Goal: Task Accomplishment & Management: Manage account settings

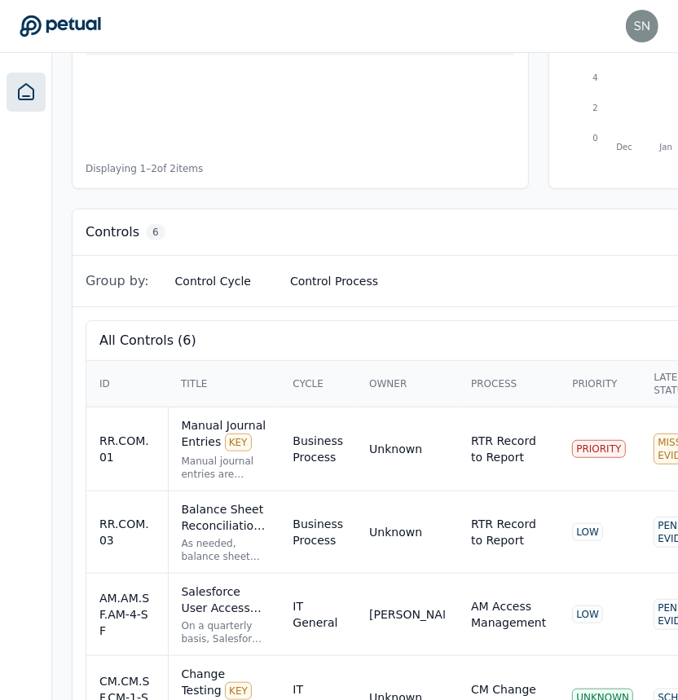
scroll to position [459, 0]
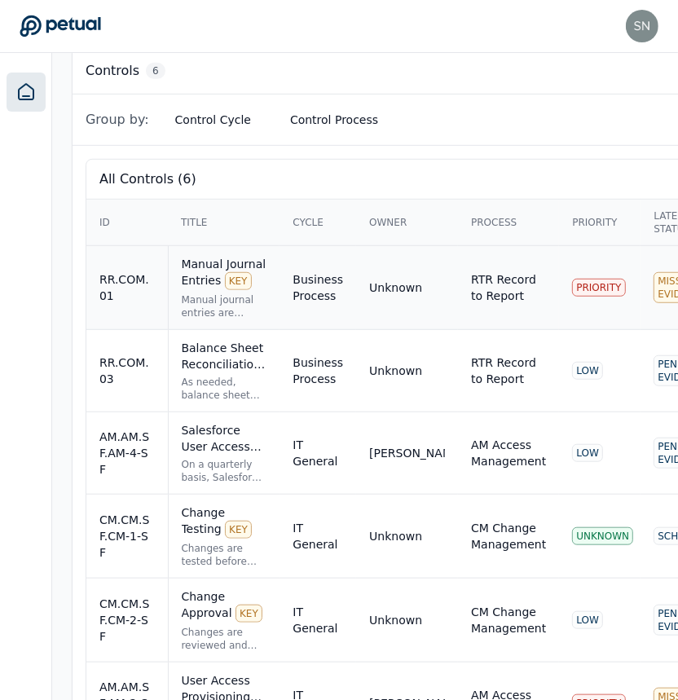
click at [267, 295] on div "Manual journal entries are reviewed and approved in line with the defined appro…" at bounding box center [225, 306] width 86 height 26
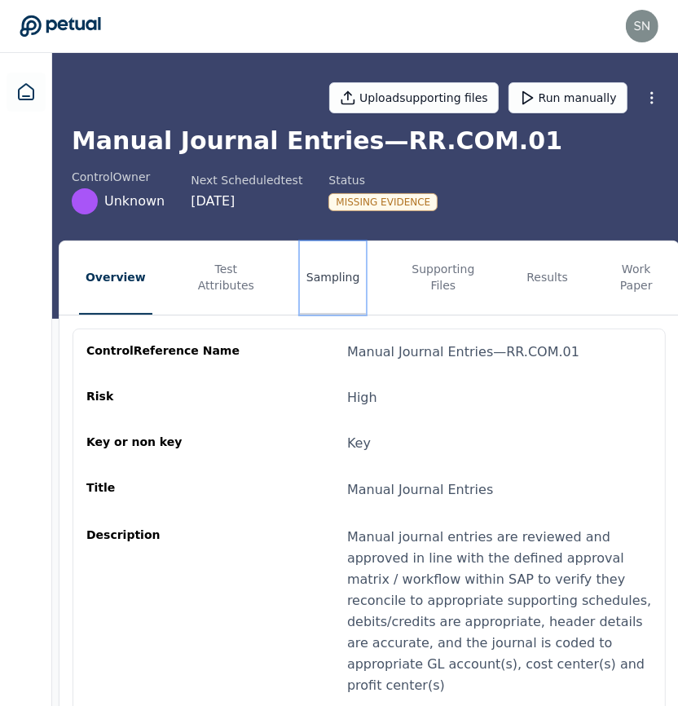
click at [323, 278] on button "Sampling" at bounding box center [333, 277] width 67 height 73
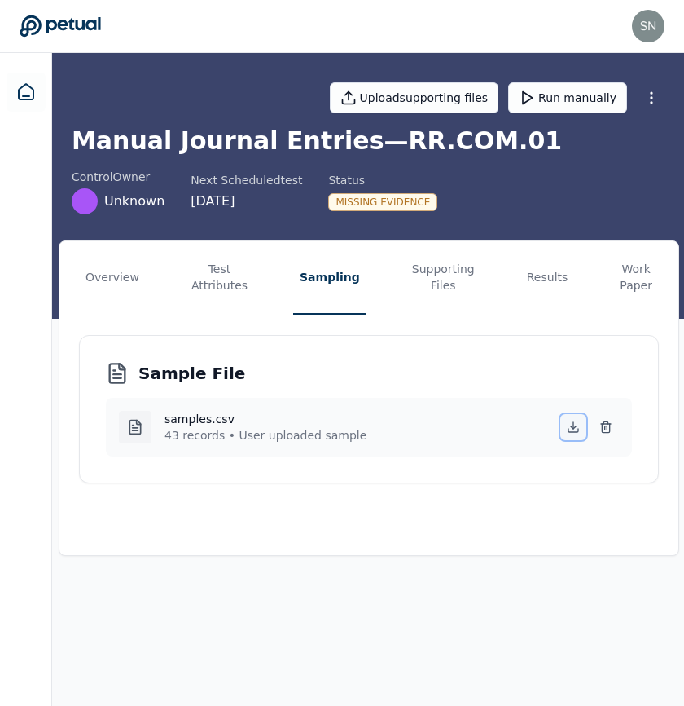
click at [576, 424] on icon at bounding box center [573, 426] width 13 height 13
click at [611, 612] on main "Upload supporting files Run manually Manual Journal Entries — RR.COM.01 control…" at bounding box center [369, 379] width 634 height 653
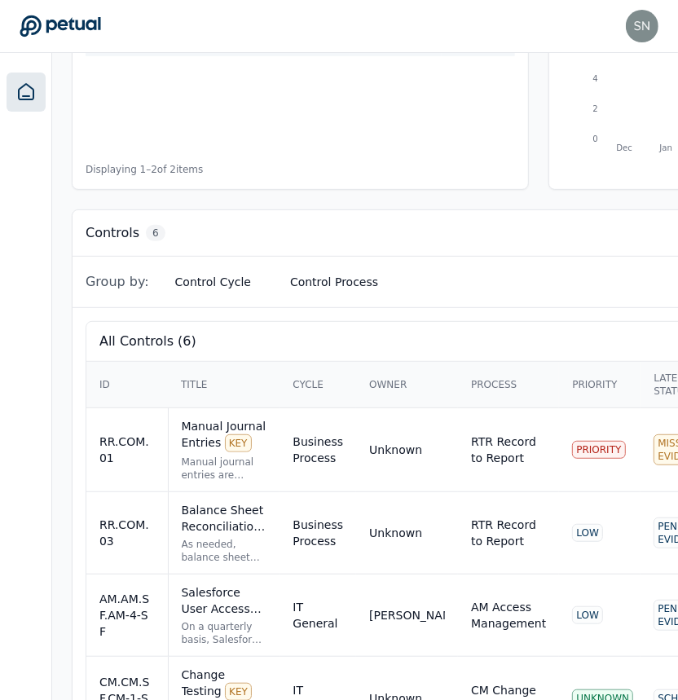
scroll to position [297, 0]
click at [267, 501] on div "Balance Sheet Reconciliations - Preparation and Review KEY" at bounding box center [225, 517] width 86 height 33
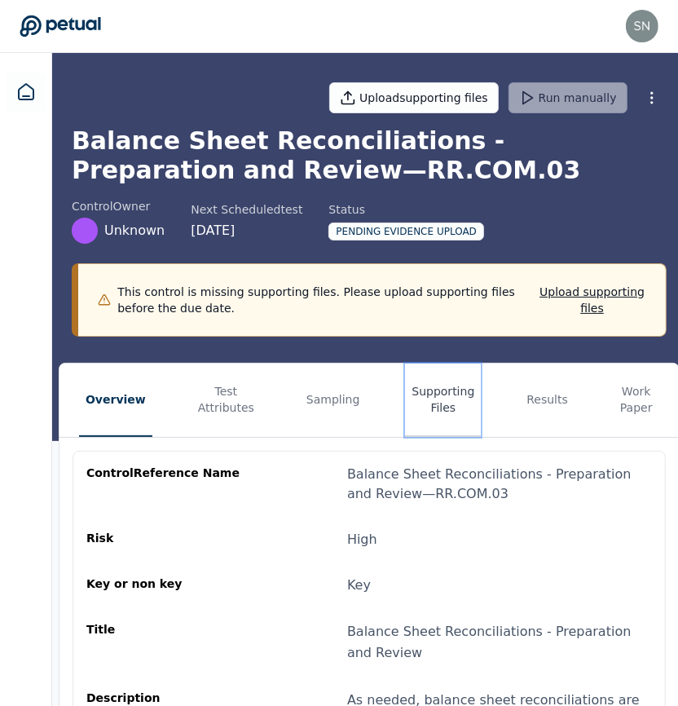
click at [433, 394] on button "Supporting Files" at bounding box center [443, 399] width 76 height 73
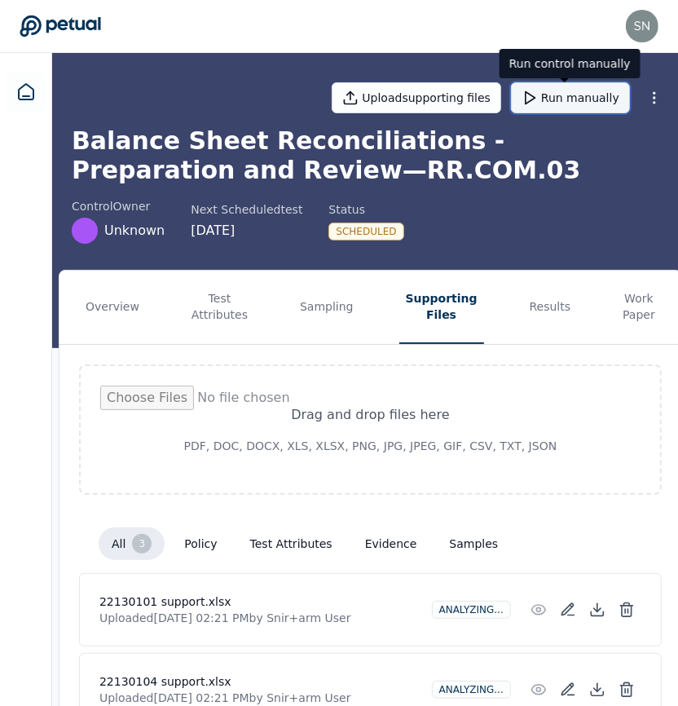
click at [565, 104] on button "Run manually" at bounding box center [570, 97] width 119 height 31
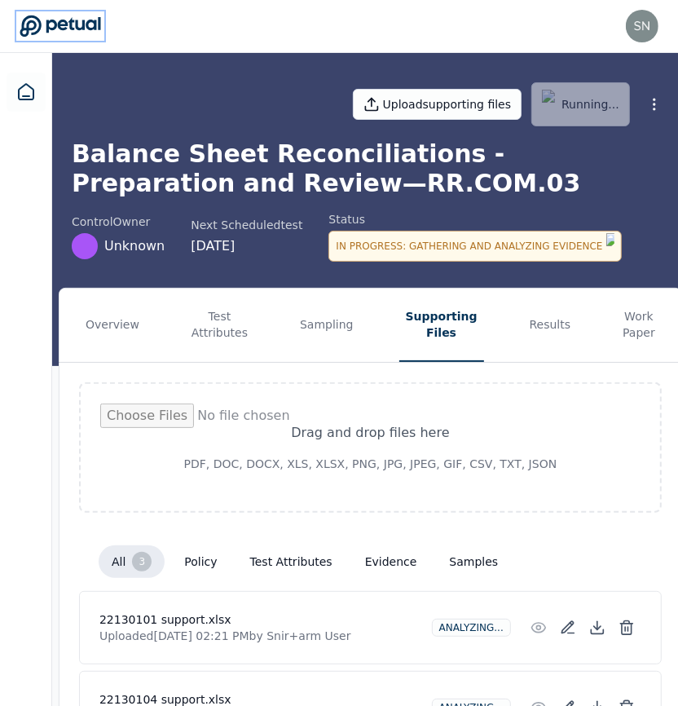
click at [59, 26] on icon at bounding box center [60, 25] width 81 height 21
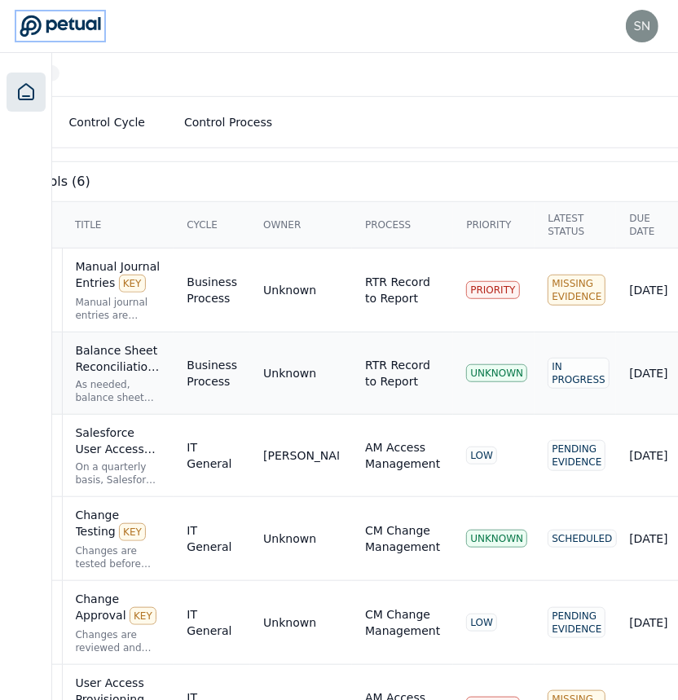
scroll to position [456, 0]
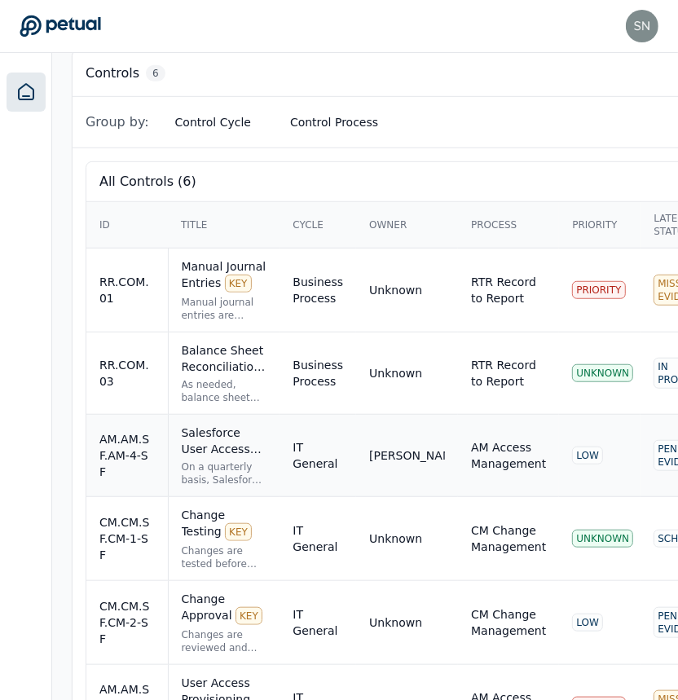
click at [267, 460] on div "On a quarterly basis, Salesforce user access is reviewed to ensure appropriate …" at bounding box center [225, 473] width 86 height 26
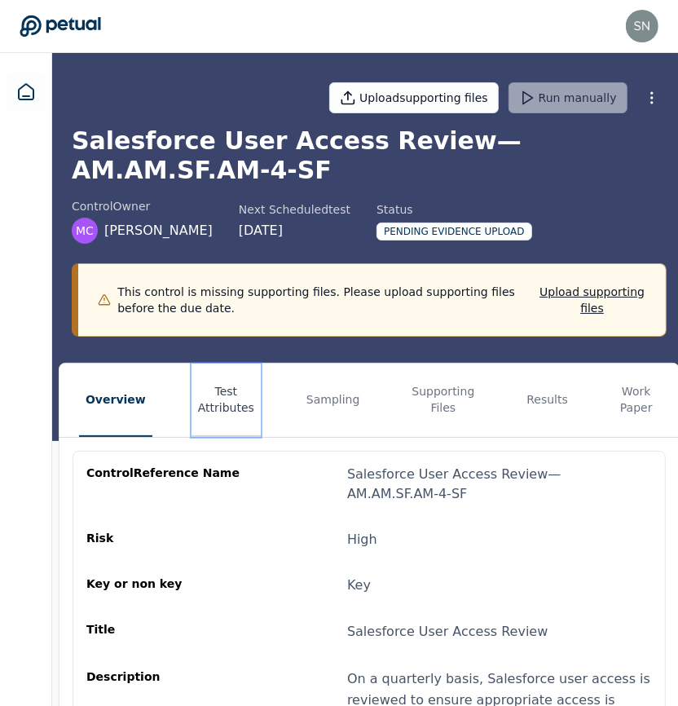
click at [213, 392] on button "Test Attributes" at bounding box center [225, 399] width 69 height 73
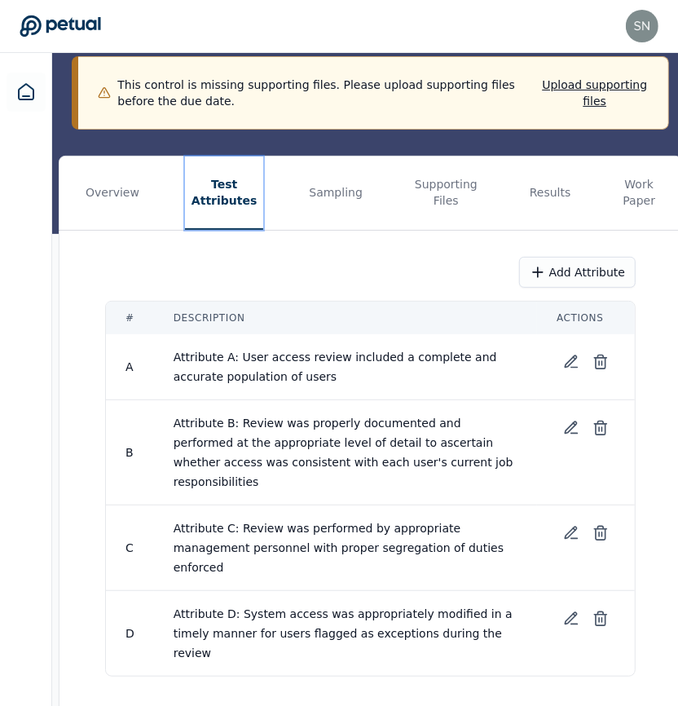
scroll to position [211, 0]
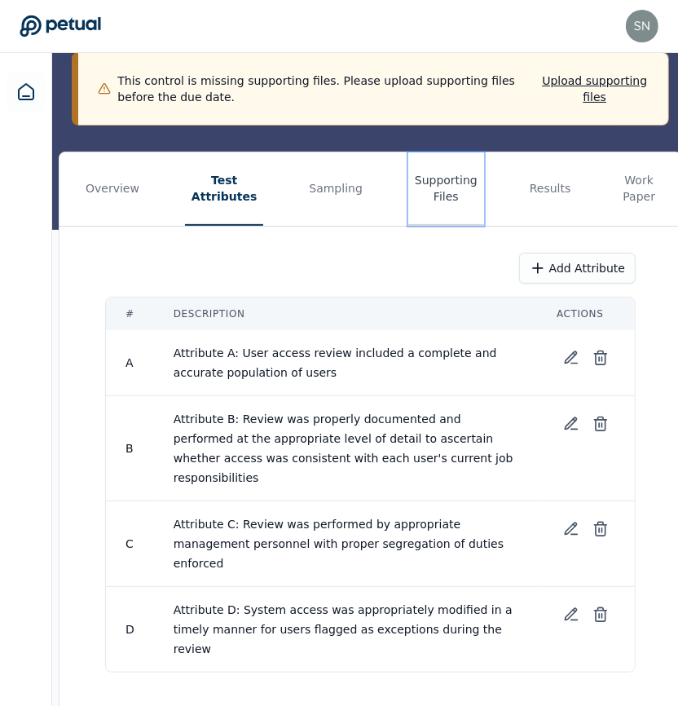
click at [429, 183] on button "Supporting Files" at bounding box center [446, 188] width 76 height 73
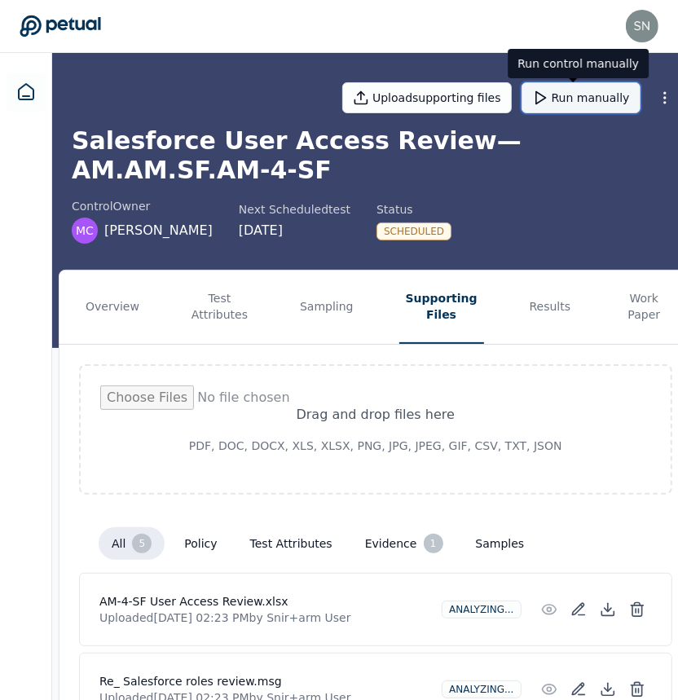
click at [587, 104] on button "Run manually" at bounding box center [580, 97] width 119 height 31
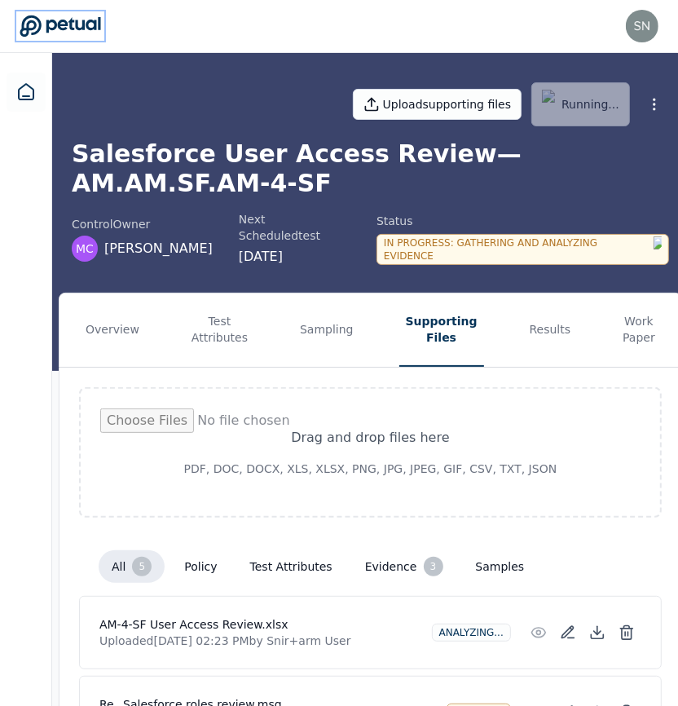
click at [79, 29] on icon at bounding box center [60, 25] width 81 height 21
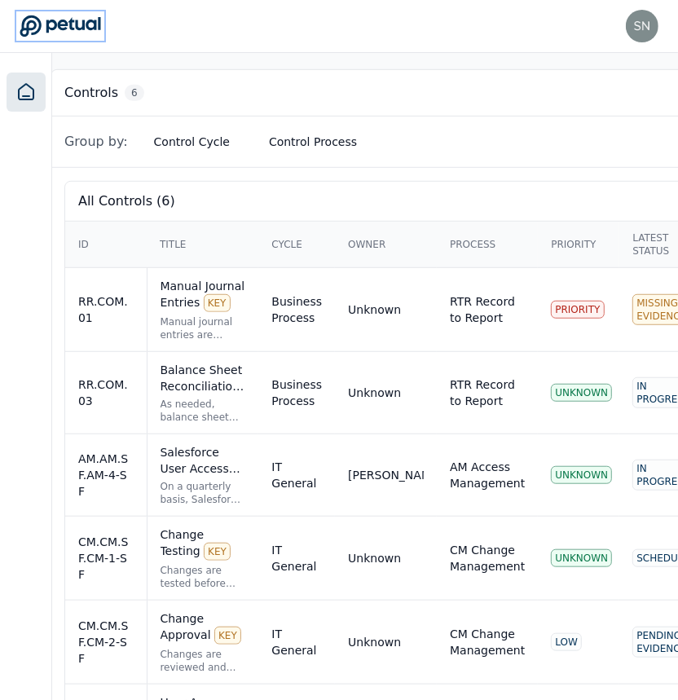
scroll to position [437, 0]
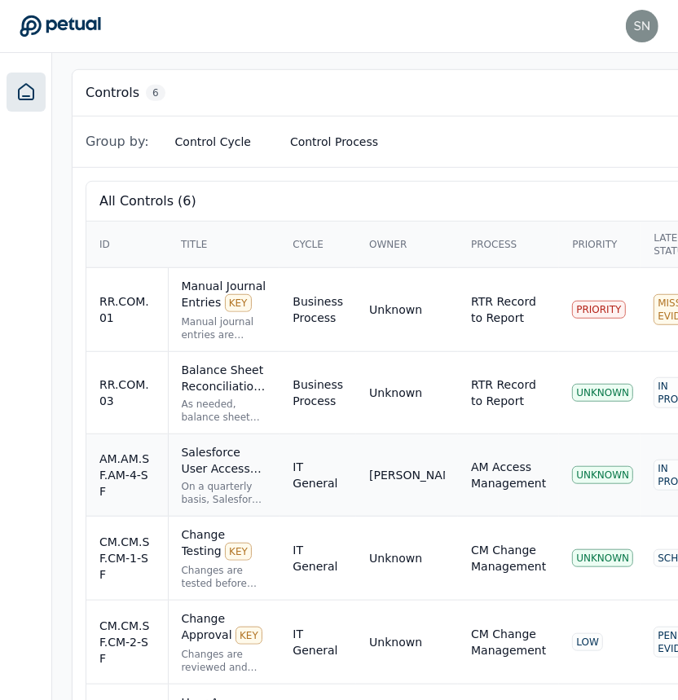
click at [267, 480] on div "On a quarterly basis, Salesforce user access is reviewed to ensure appropriate …" at bounding box center [225, 493] width 86 height 26
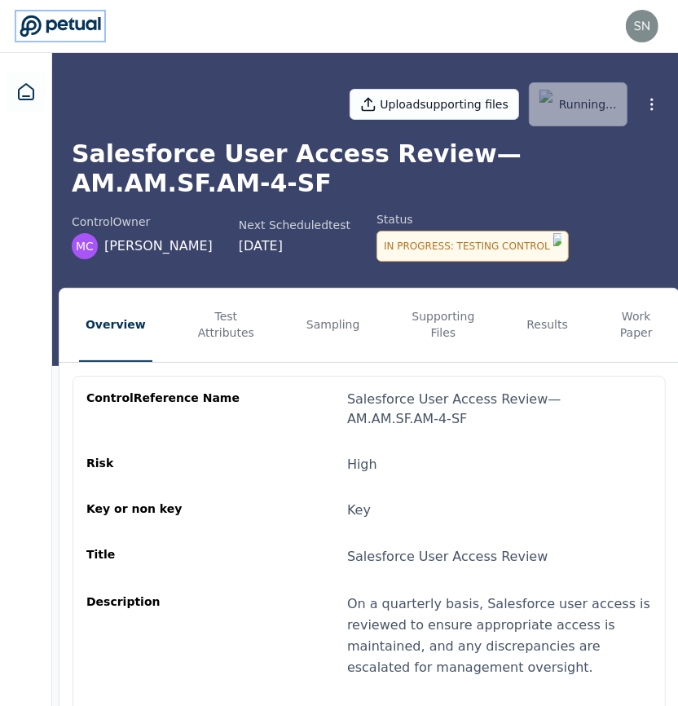
click at [75, 21] on icon at bounding box center [60, 26] width 81 height 23
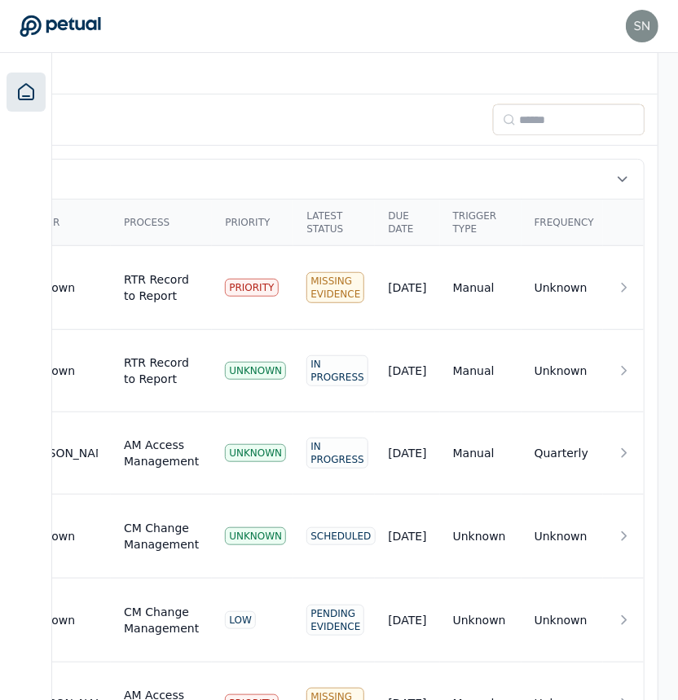
scroll to position [459, 0]
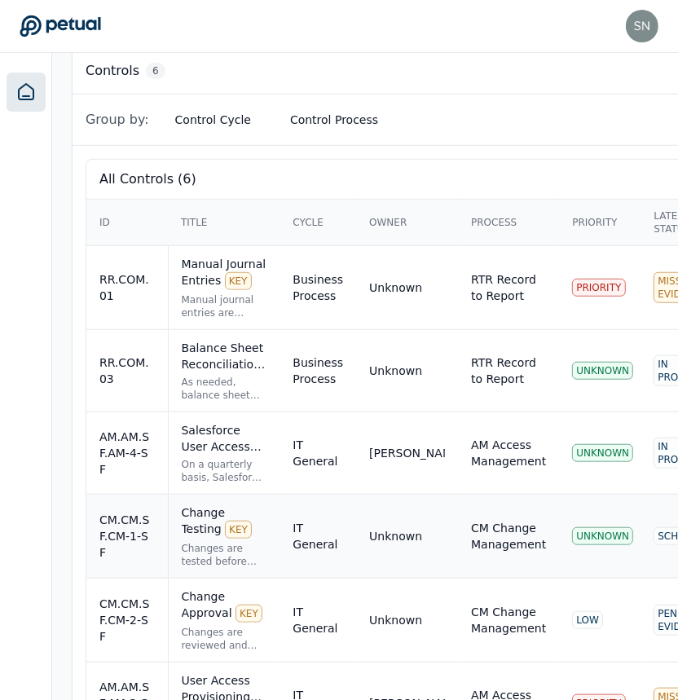
click at [220, 504] on div "Change Testing KEY" at bounding box center [225, 521] width 86 height 34
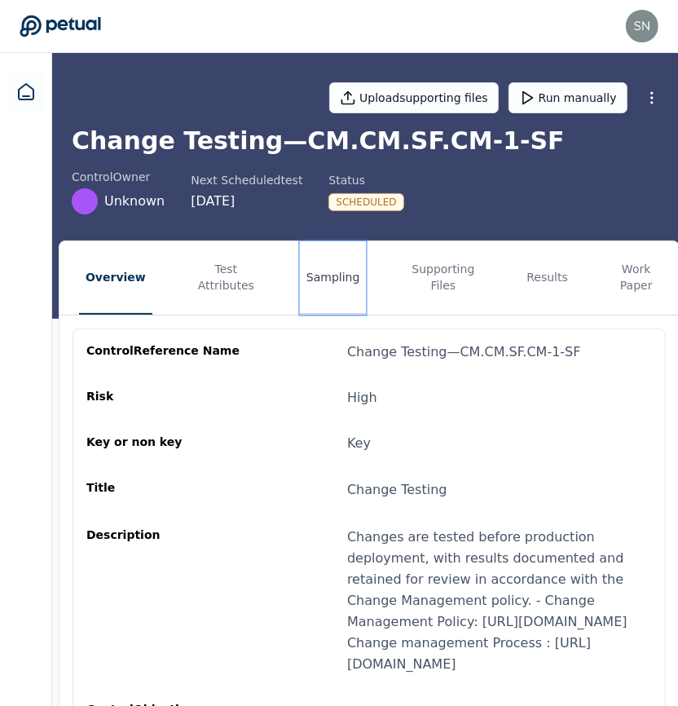
click at [302, 280] on button "Sampling" at bounding box center [333, 277] width 67 height 73
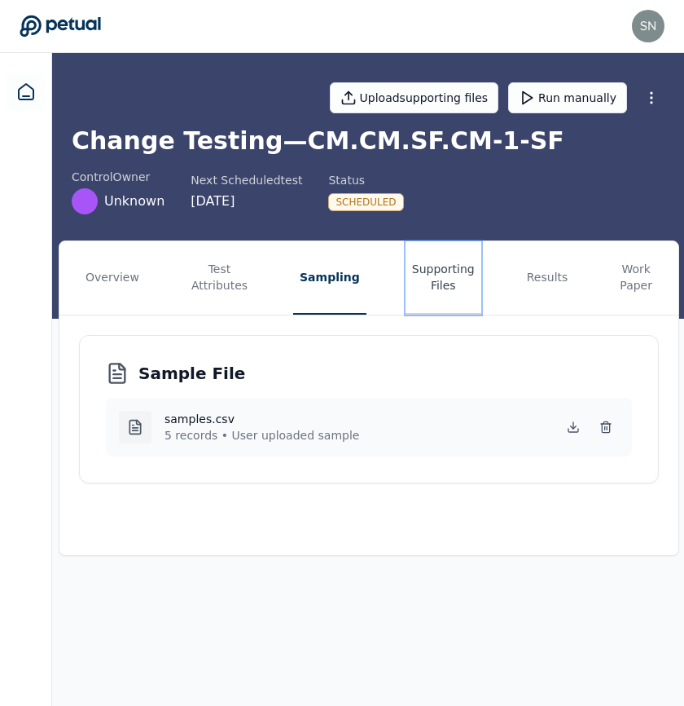
click at [420, 297] on button "Supporting Files" at bounding box center [444, 277] width 76 height 73
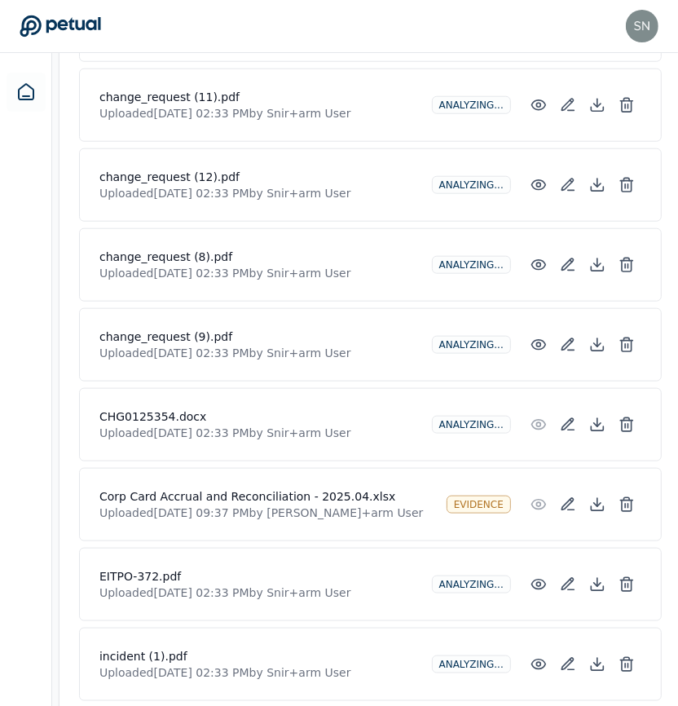
scroll to position [719, 0]
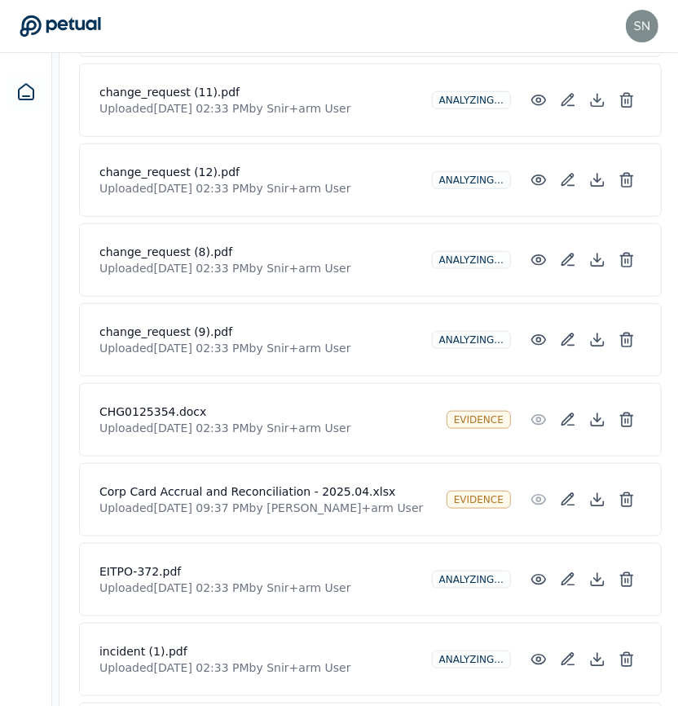
click at [264, 483] on h4 "Corp Card Accrual and Reconciliation - 2025.04.xlsx" at bounding box center [266, 491] width 334 height 16
click at [622, 497] on icon at bounding box center [627, 500] width 10 height 11
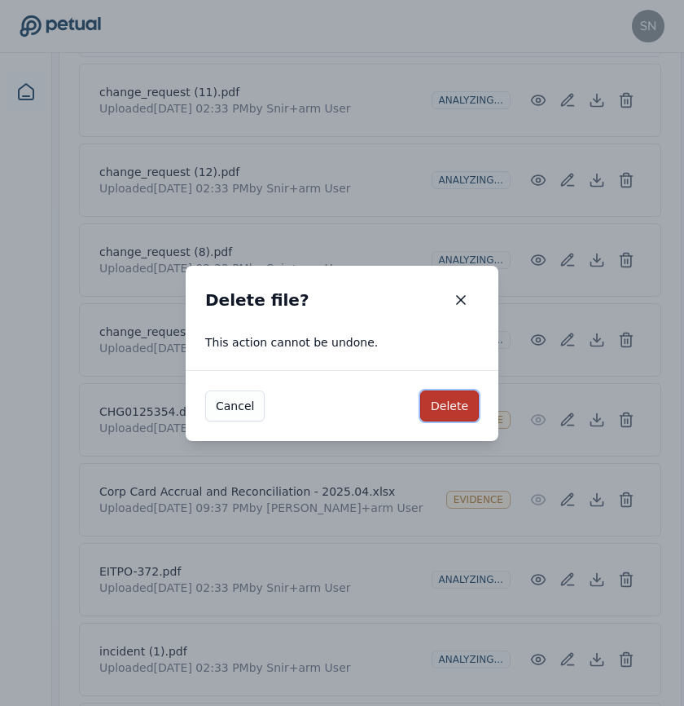
click at [455, 402] on button "Delete" at bounding box center [449, 405] width 59 height 31
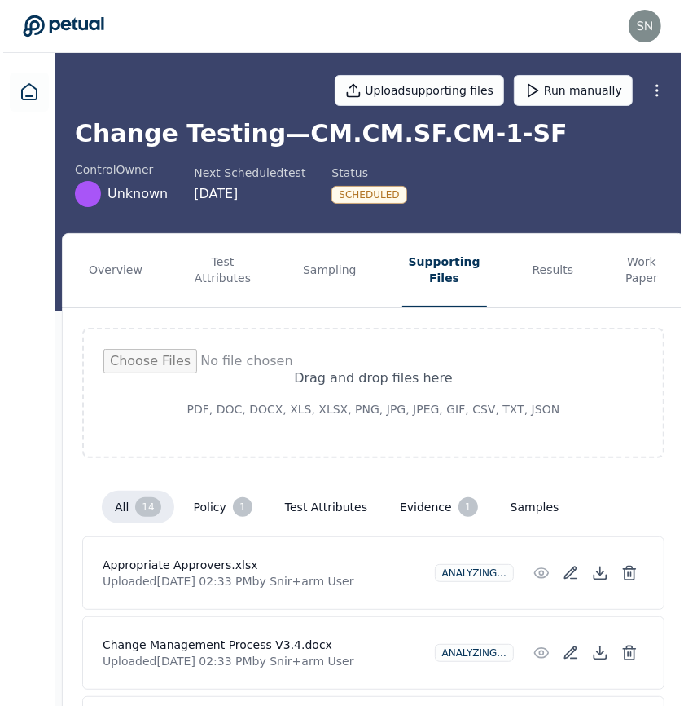
scroll to position [0, 0]
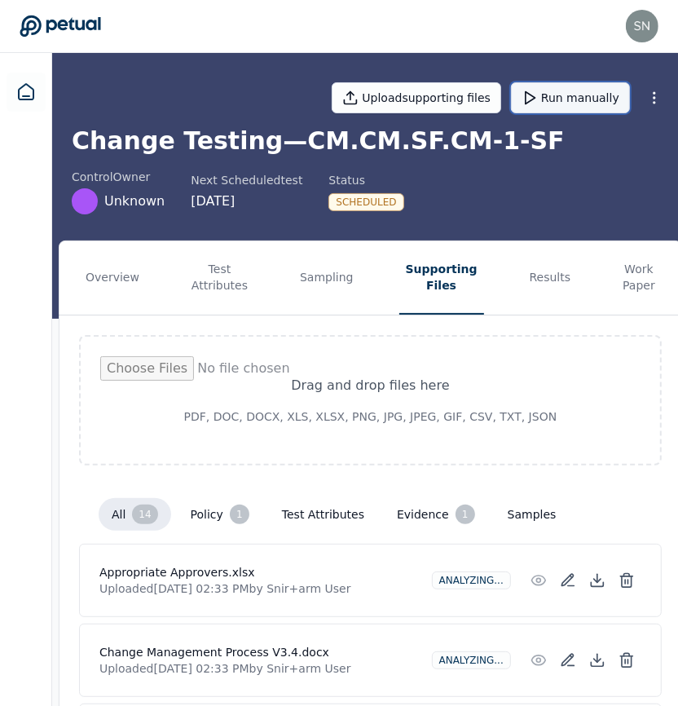
click at [548, 100] on button "Run manually" at bounding box center [570, 97] width 119 height 31
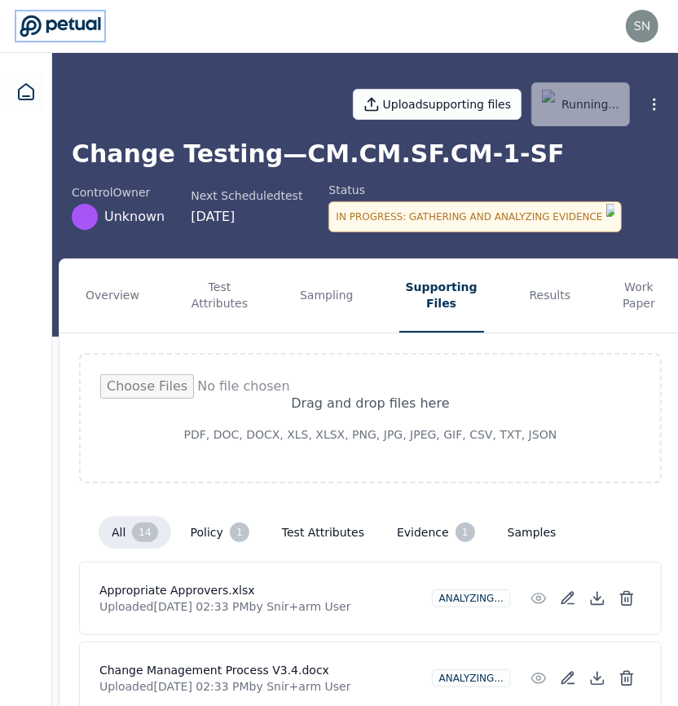
click at [37, 23] on icon at bounding box center [60, 26] width 81 height 23
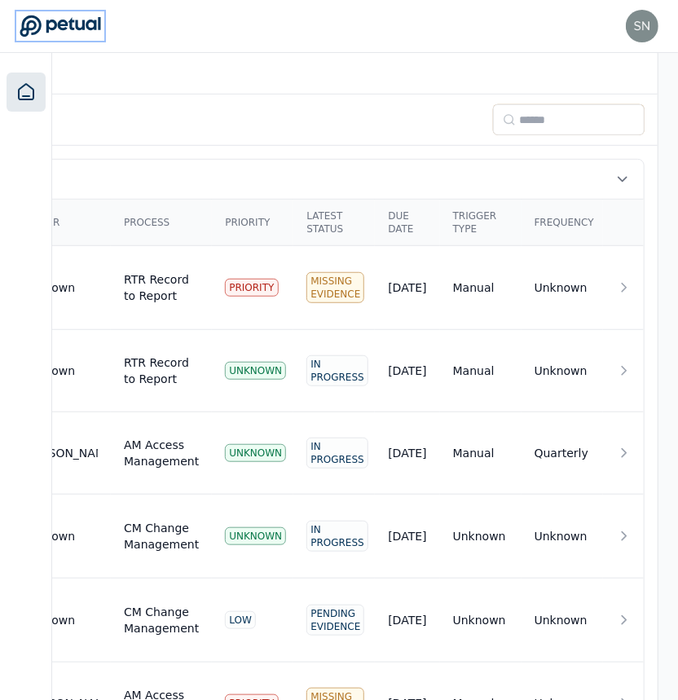
scroll to position [459, 460]
click at [267, 578] on td "LOW" at bounding box center [252, 620] width 81 height 84
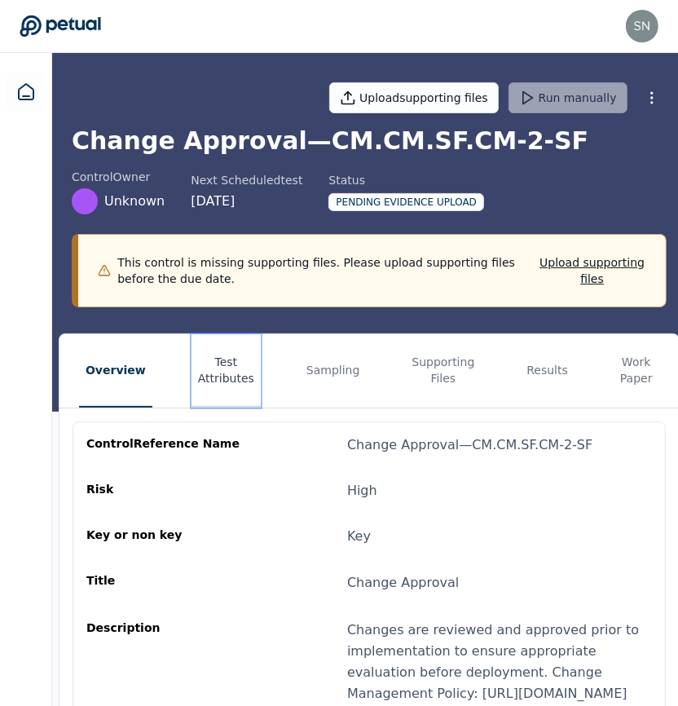
click at [227, 387] on button "Test Attributes" at bounding box center [225, 370] width 69 height 73
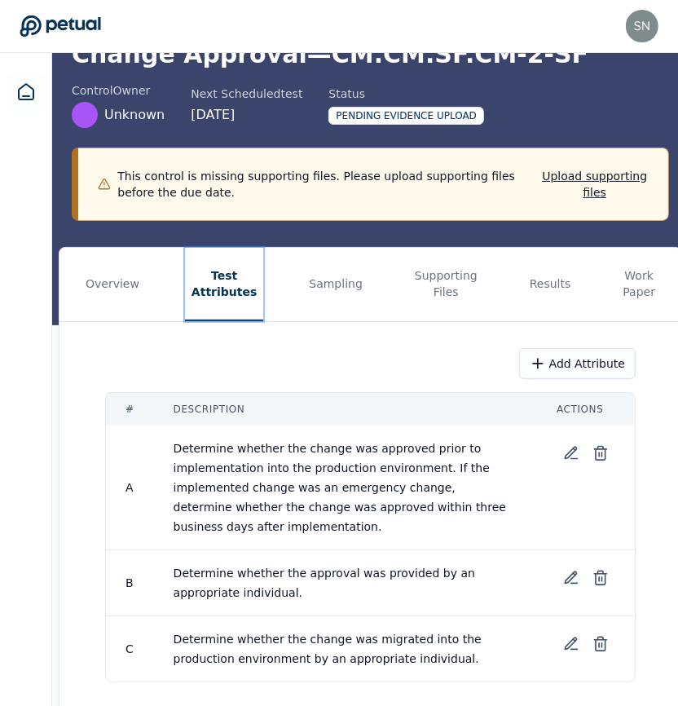
scroll to position [136, 0]
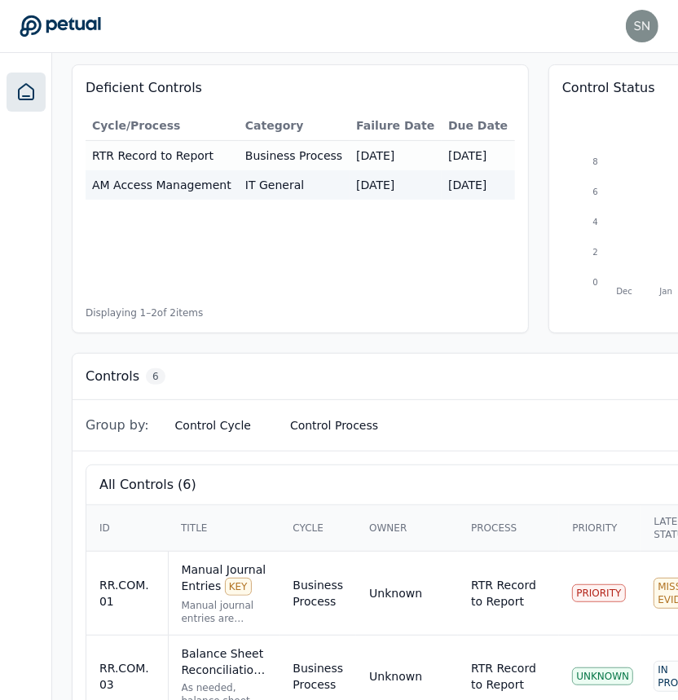
scroll to position [459, 0]
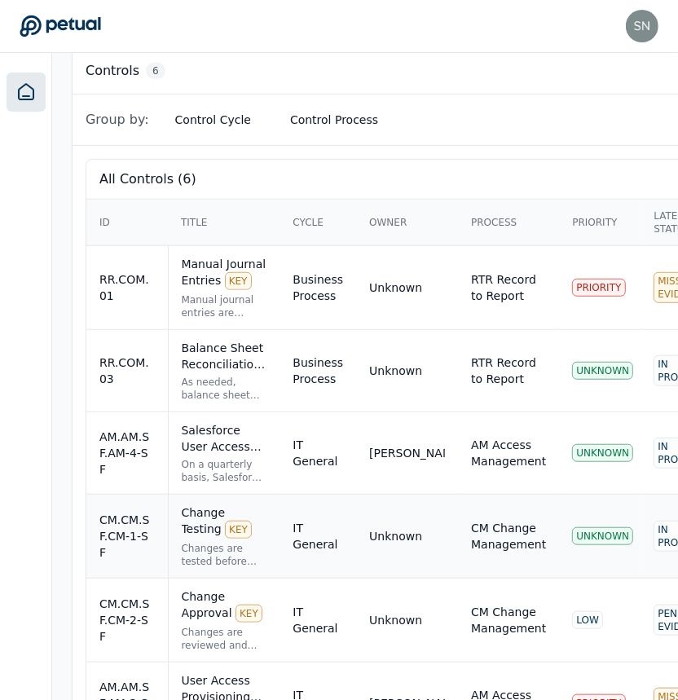
click at [253, 542] on div "Changes are tested before production deployment, with results documented and re…" at bounding box center [225, 555] width 86 height 26
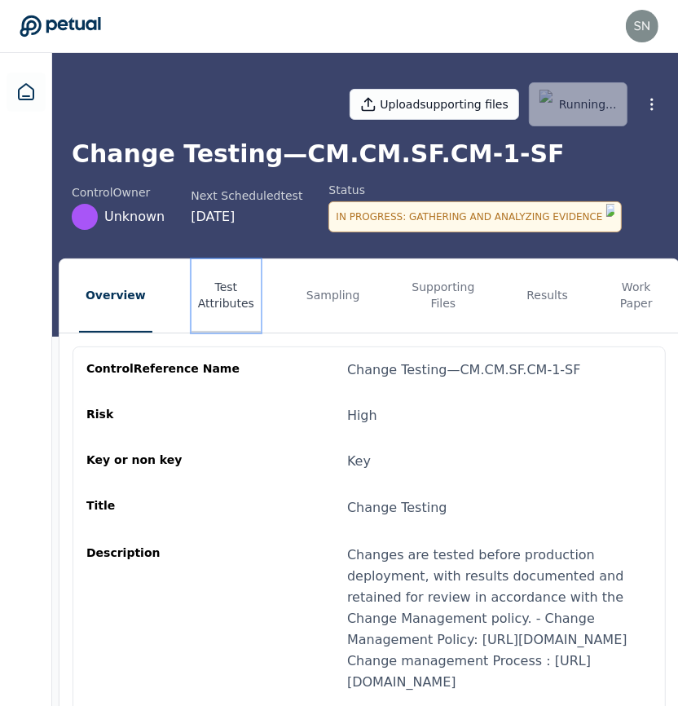
click at [227, 279] on button "Test Attributes" at bounding box center [225, 295] width 69 height 73
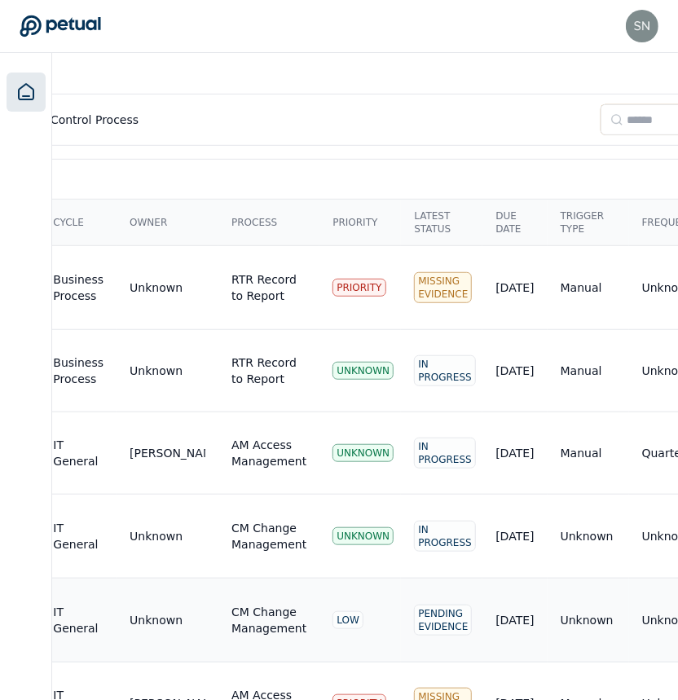
scroll to position [459, 247]
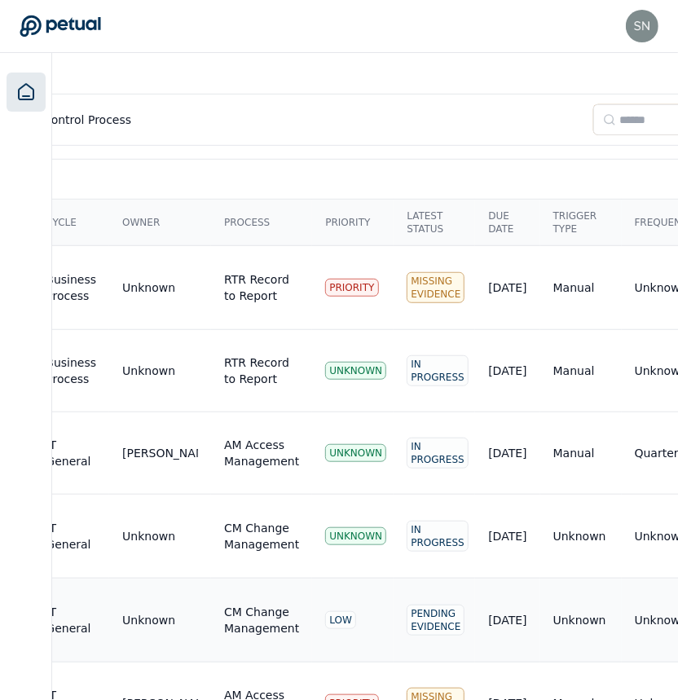
click at [394, 578] on td "LOW" at bounding box center [352, 620] width 81 height 84
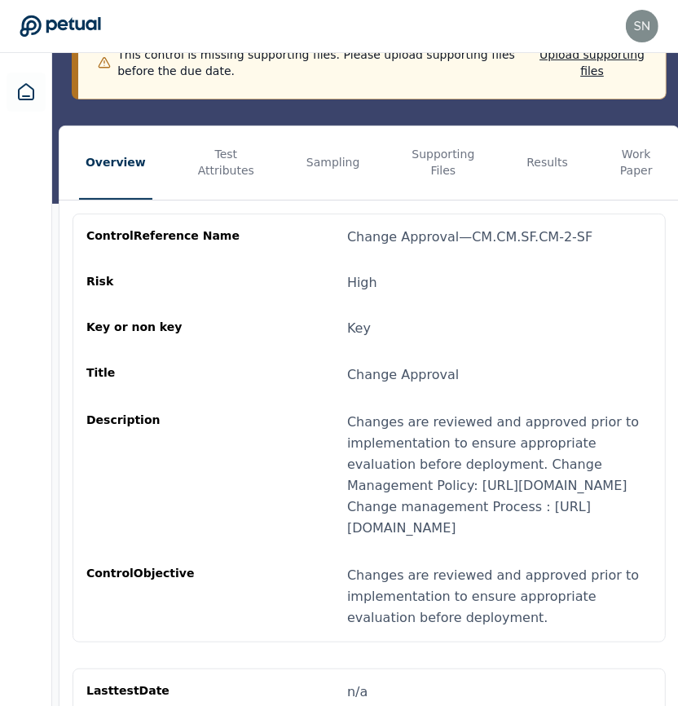
scroll to position [206, 0]
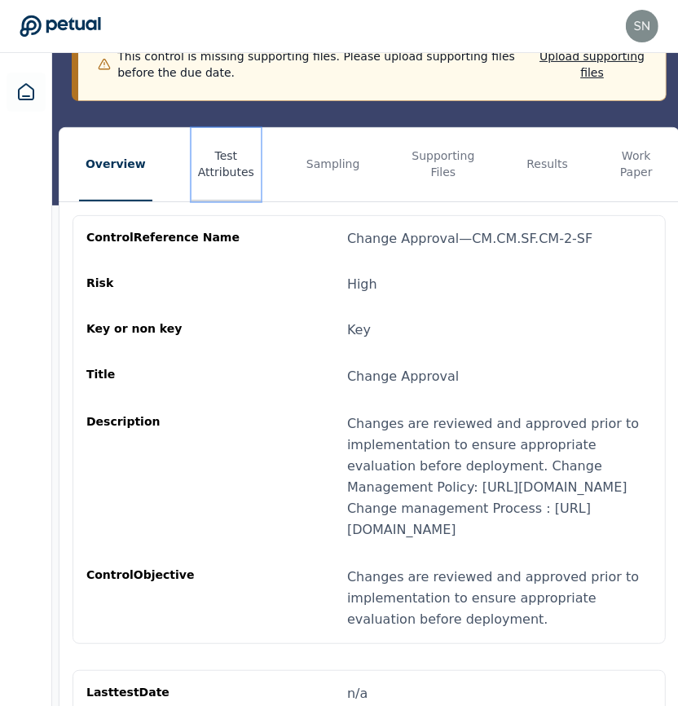
click at [204, 146] on button "Test Attributes" at bounding box center [225, 164] width 69 height 73
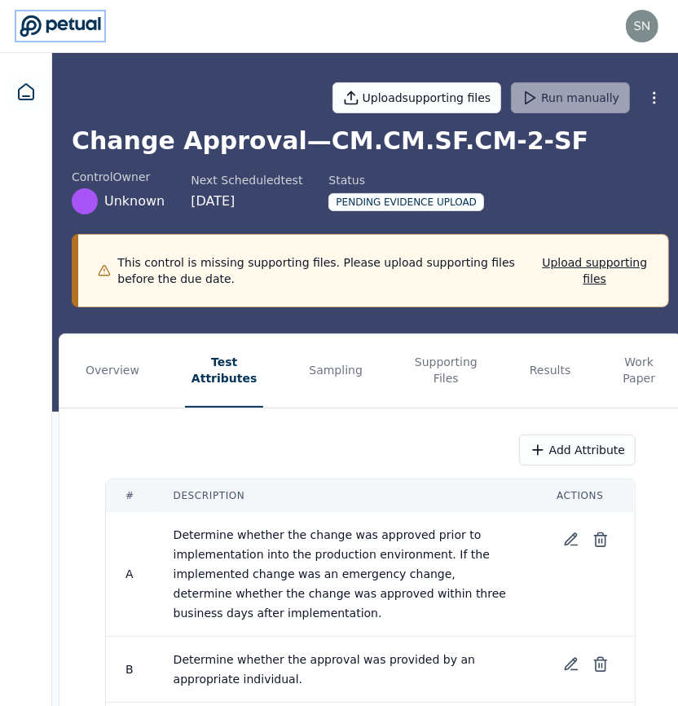
click at [72, 31] on icon at bounding box center [60, 26] width 81 height 23
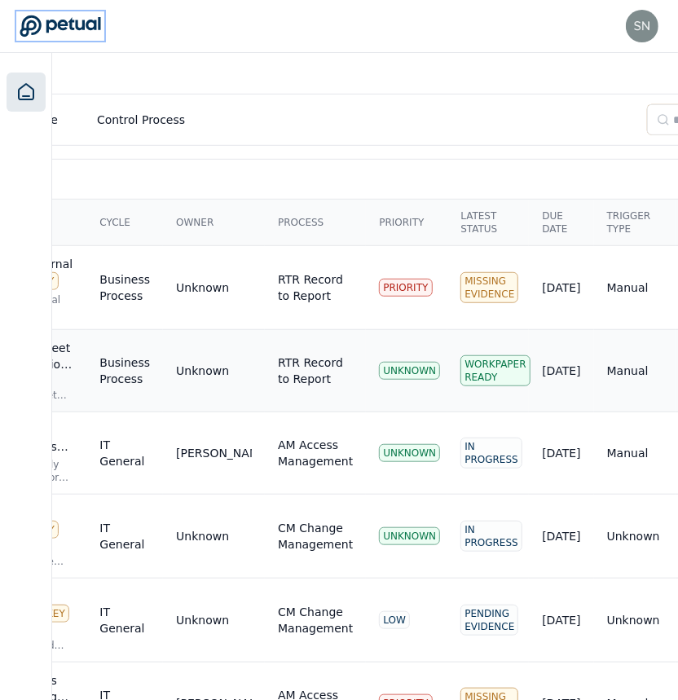
scroll to position [459, 0]
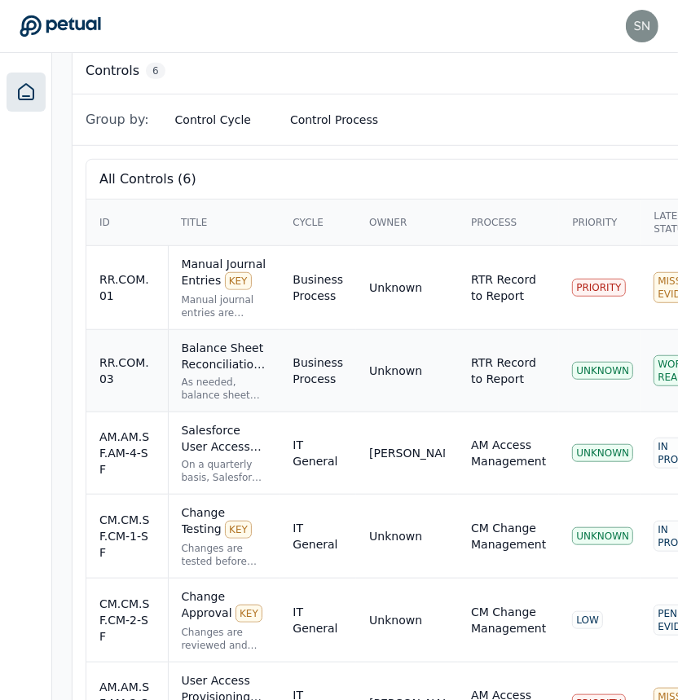
click at [267, 340] on div "Balance Sheet Reconciliations - Preparation and Review KEY" at bounding box center [225, 356] width 86 height 33
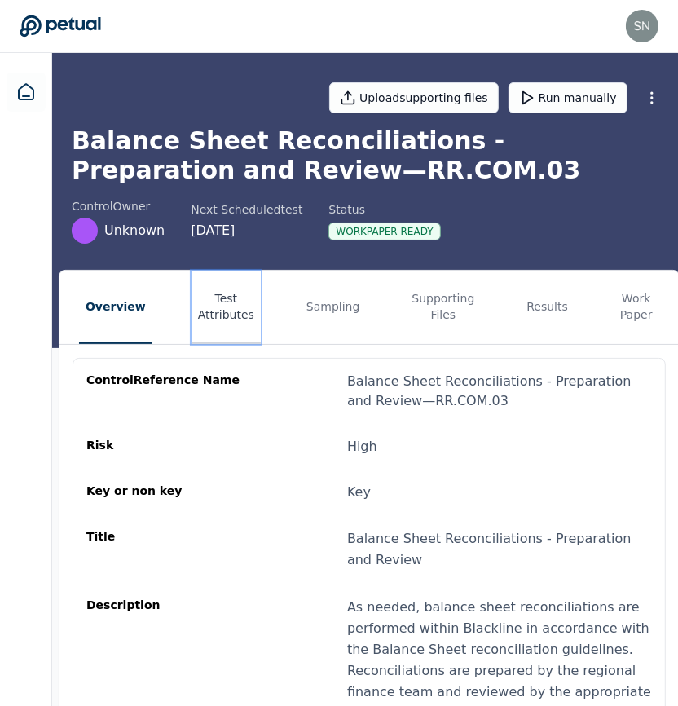
click at [218, 314] on button "Test Attributes" at bounding box center [225, 307] width 69 height 73
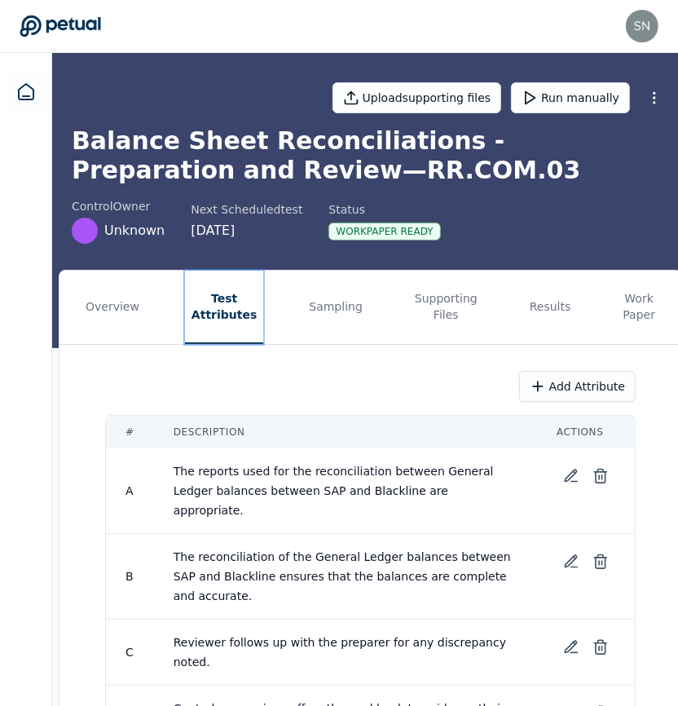
scroll to position [99, 0]
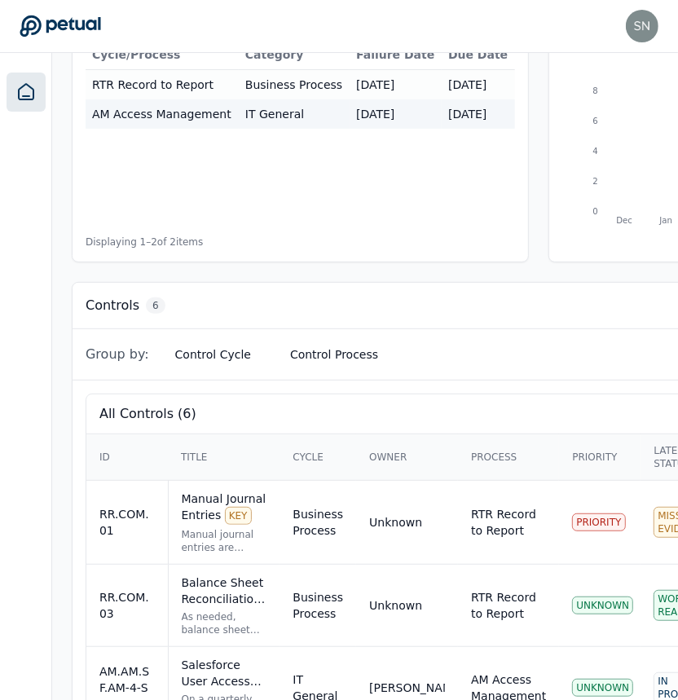
scroll to position [420, 0]
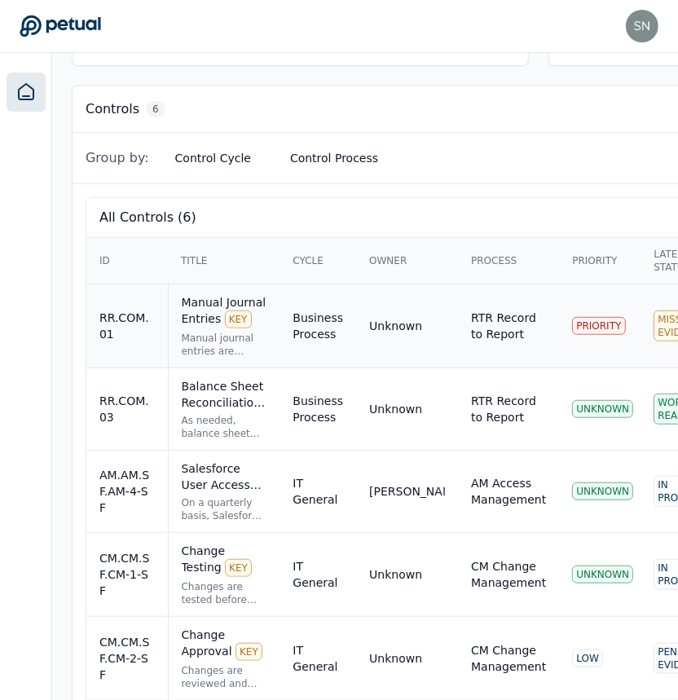
click at [239, 332] on div "Manual journal entries are reviewed and approved in line with the defined appro…" at bounding box center [225, 345] width 86 height 26
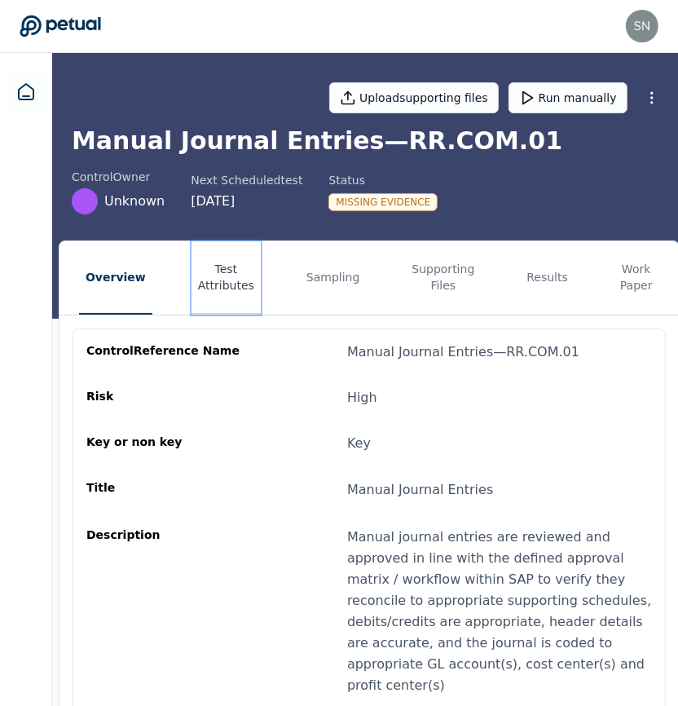
click at [247, 273] on button "Test Attributes" at bounding box center [225, 277] width 69 height 73
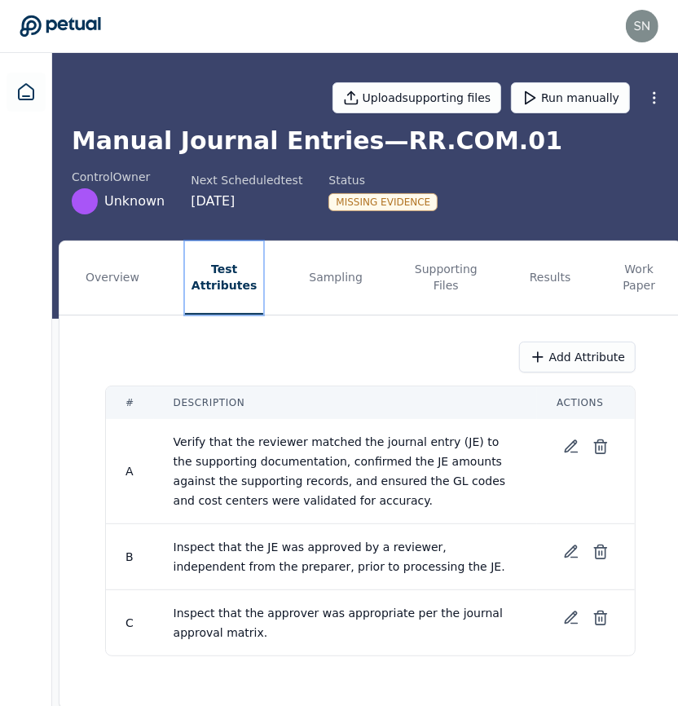
scroll to position [24, 0]
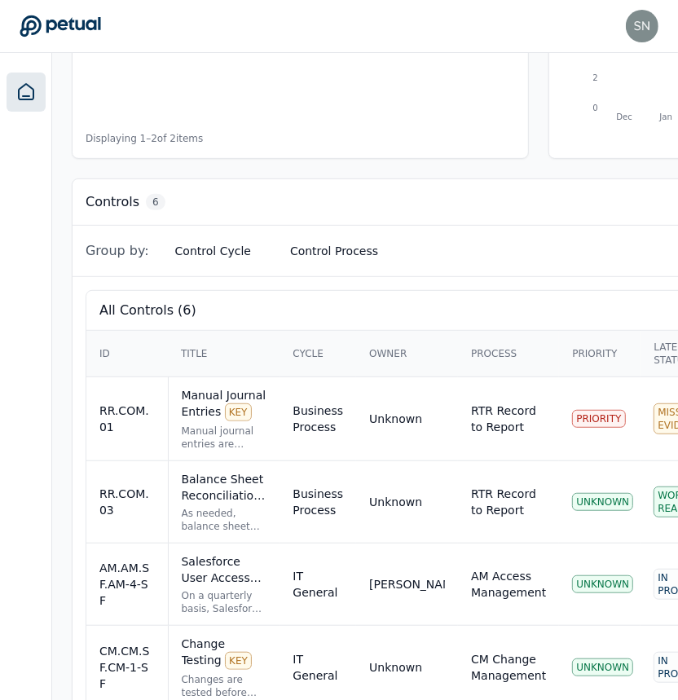
scroll to position [459, 0]
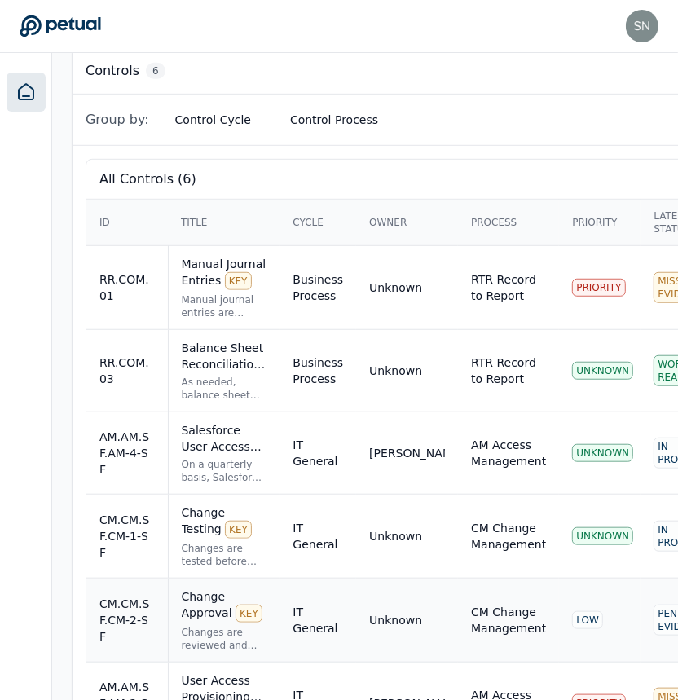
click at [267, 588] on div "Change Approval KEY Changes are reviewed and approved prior to implementation t…" at bounding box center [225, 620] width 86 height 64
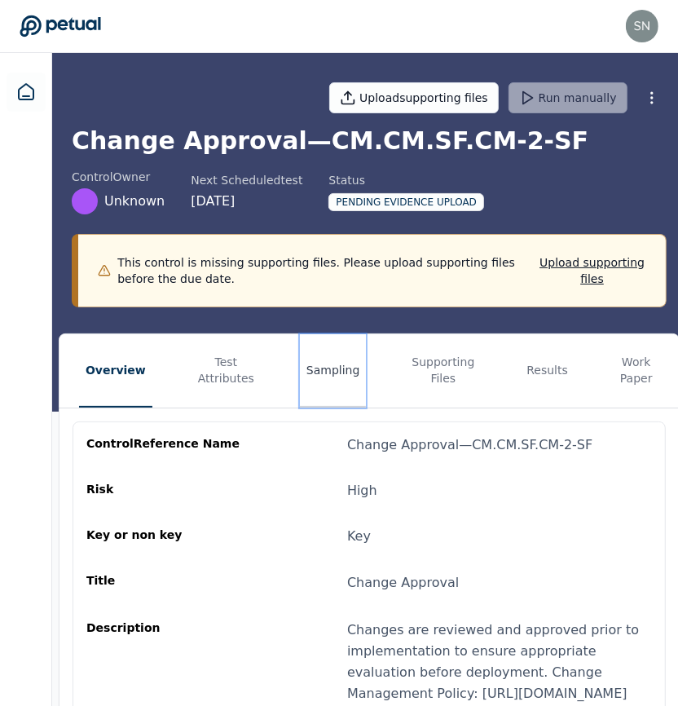
click at [330, 378] on button "Sampling" at bounding box center [333, 370] width 67 height 73
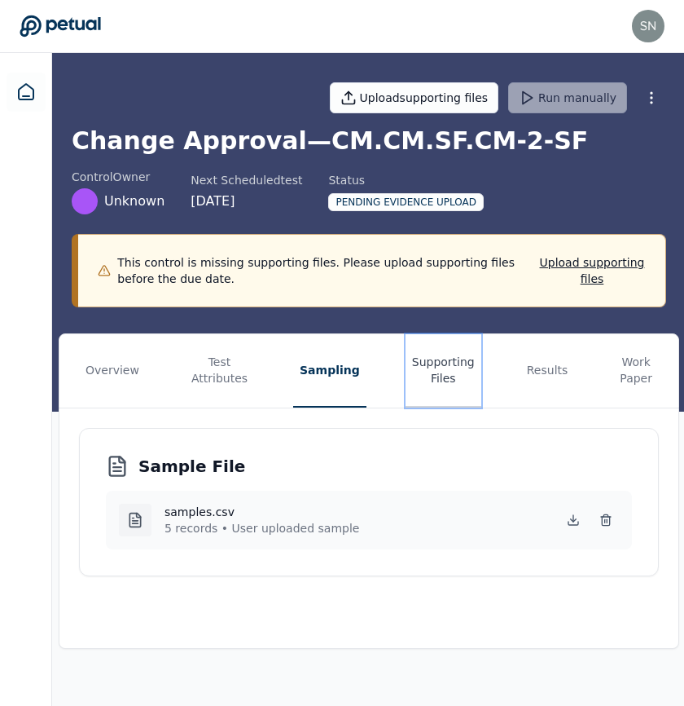
click at [421, 360] on button "Supporting Files" at bounding box center [444, 370] width 76 height 73
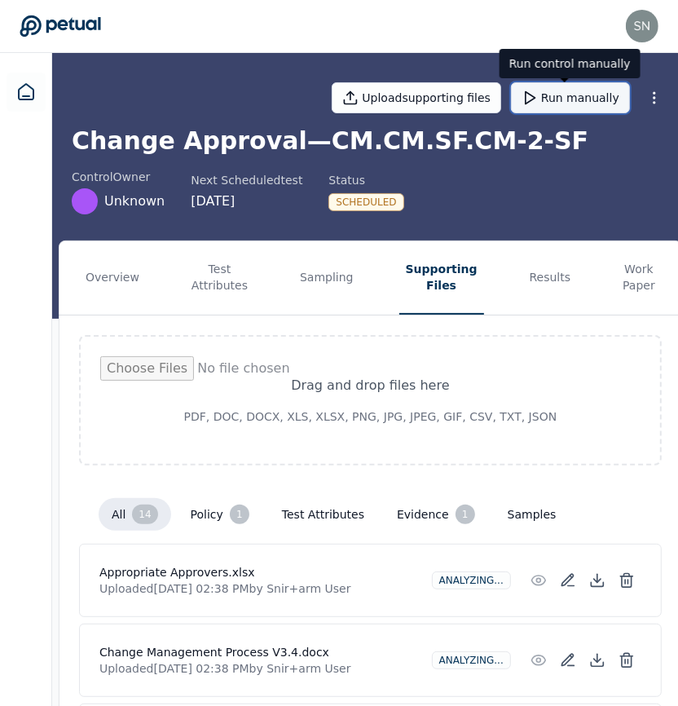
click at [565, 95] on button "Run manually" at bounding box center [570, 97] width 119 height 31
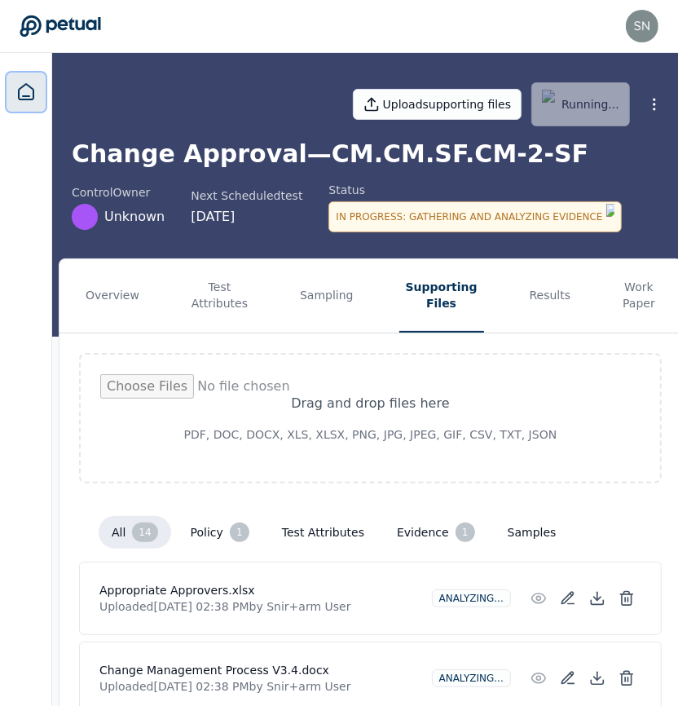
click at [33, 96] on icon at bounding box center [26, 91] width 15 height 15
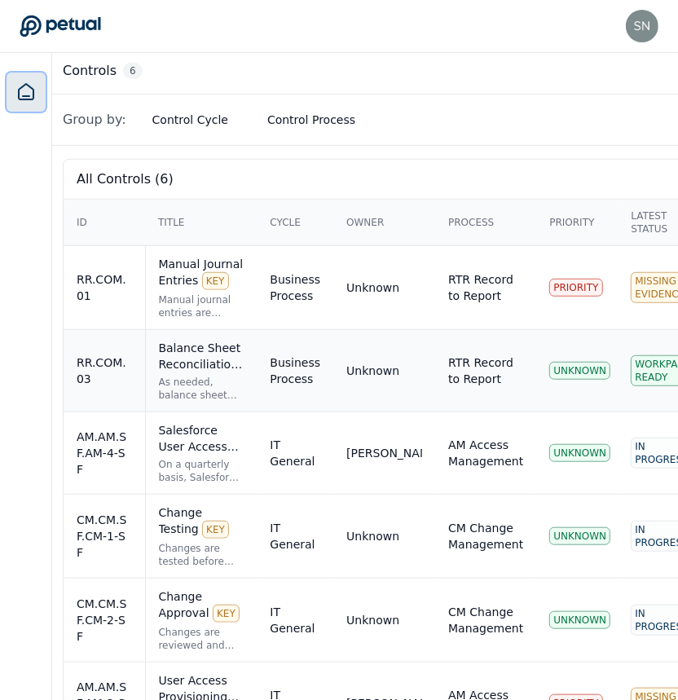
scroll to position [459, 0]
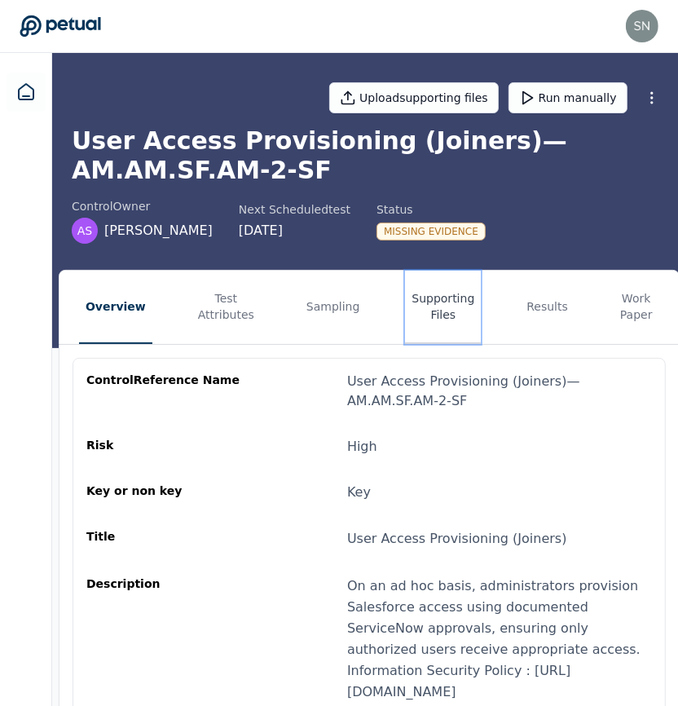
click at [431, 298] on button "Supporting Files" at bounding box center [443, 307] width 76 height 73
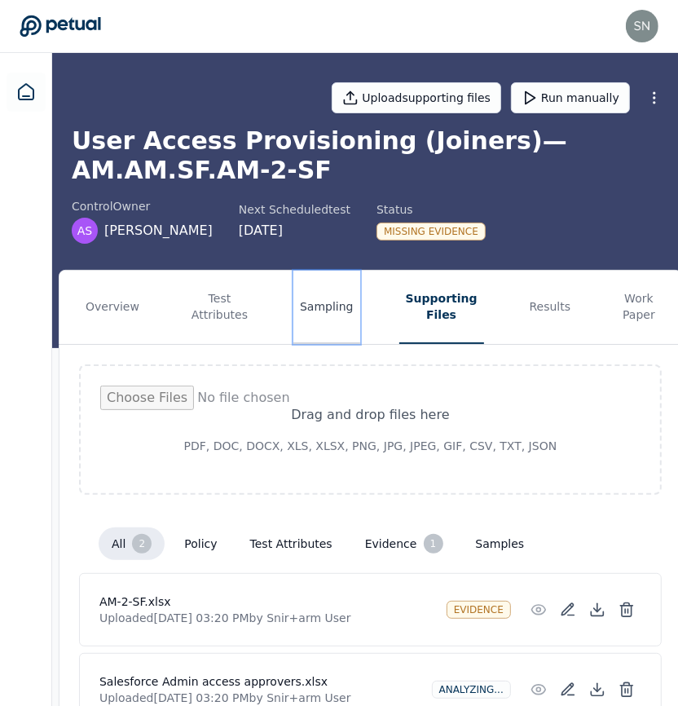
click at [330, 311] on button "Sampling" at bounding box center [326, 307] width 67 height 73
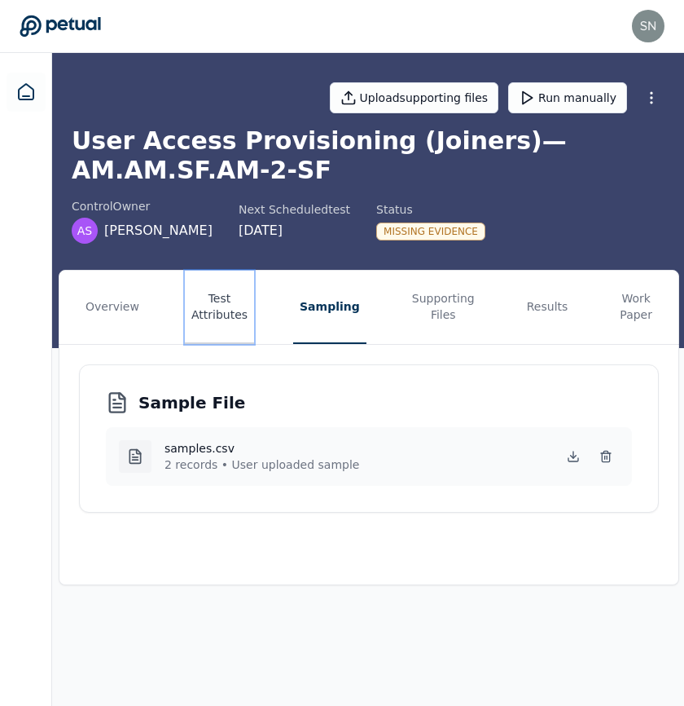
click at [228, 306] on button "Test Attributes" at bounding box center [219, 307] width 69 height 73
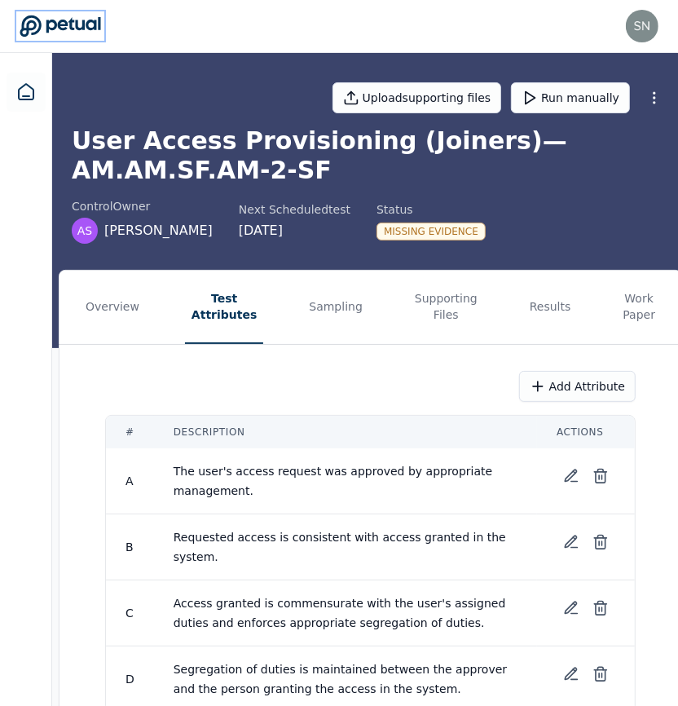
click at [86, 24] on icon at bounding box center [60, 25] width 81 height 21
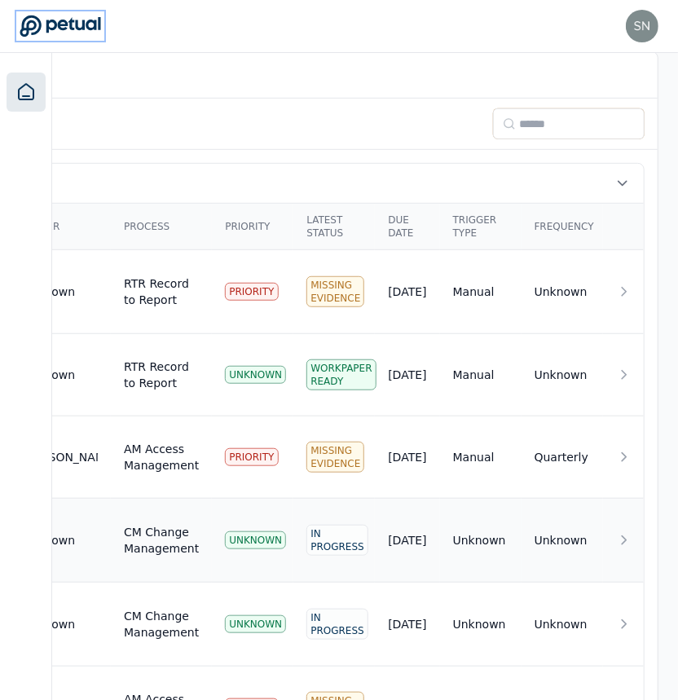
scroll to position [455, 385]
click at [508, 21] on div "[EMAIL_ADDRESS] [EMAIL_ADDRESS] Sign out" at bounding box center [339, 26] width 639 height 33
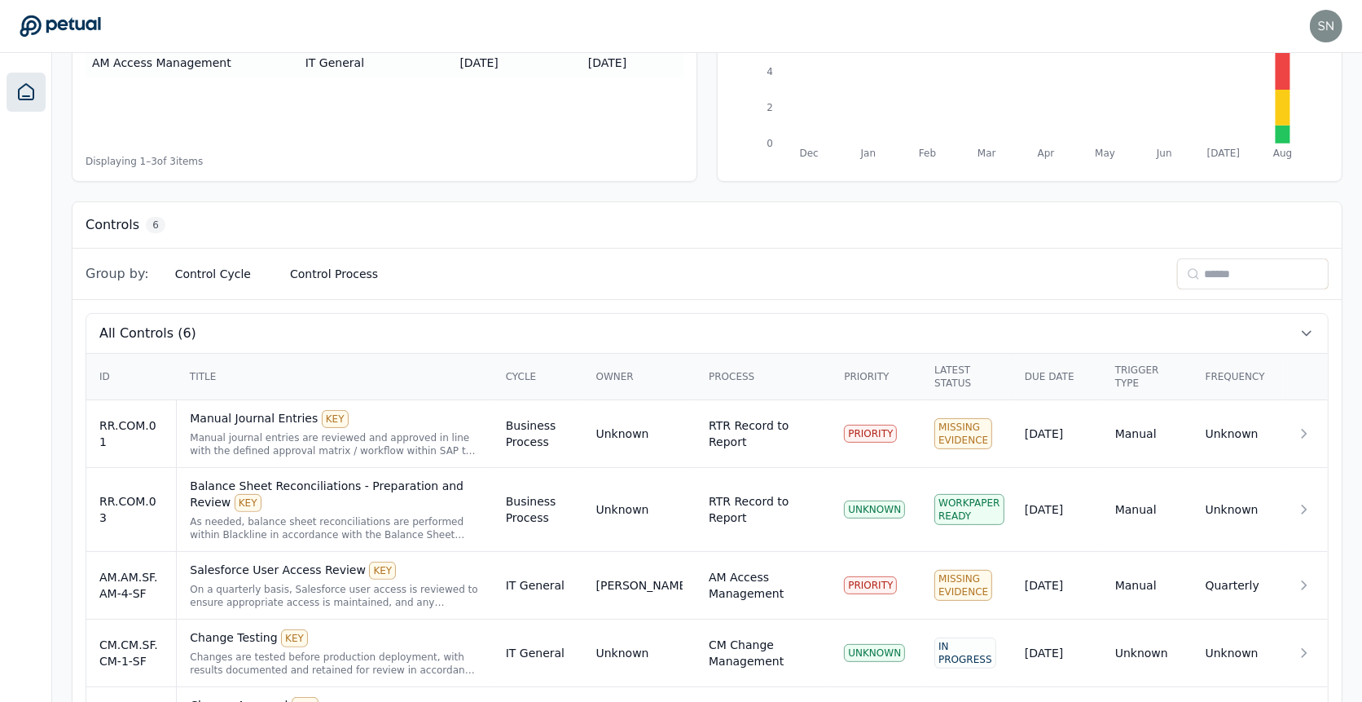
scroll to position [448, 0]
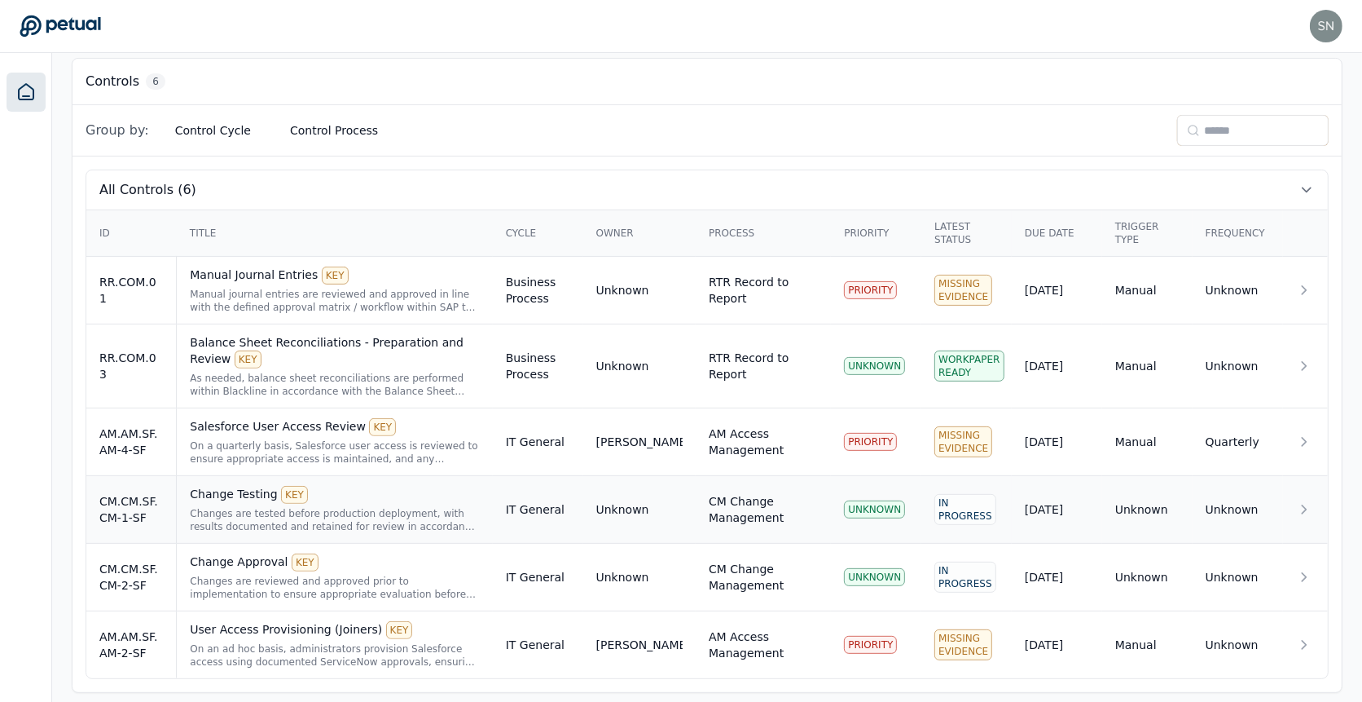
click at [588, 502] on td "Unknown" at bounding box center [639, 510] width 113 height 68
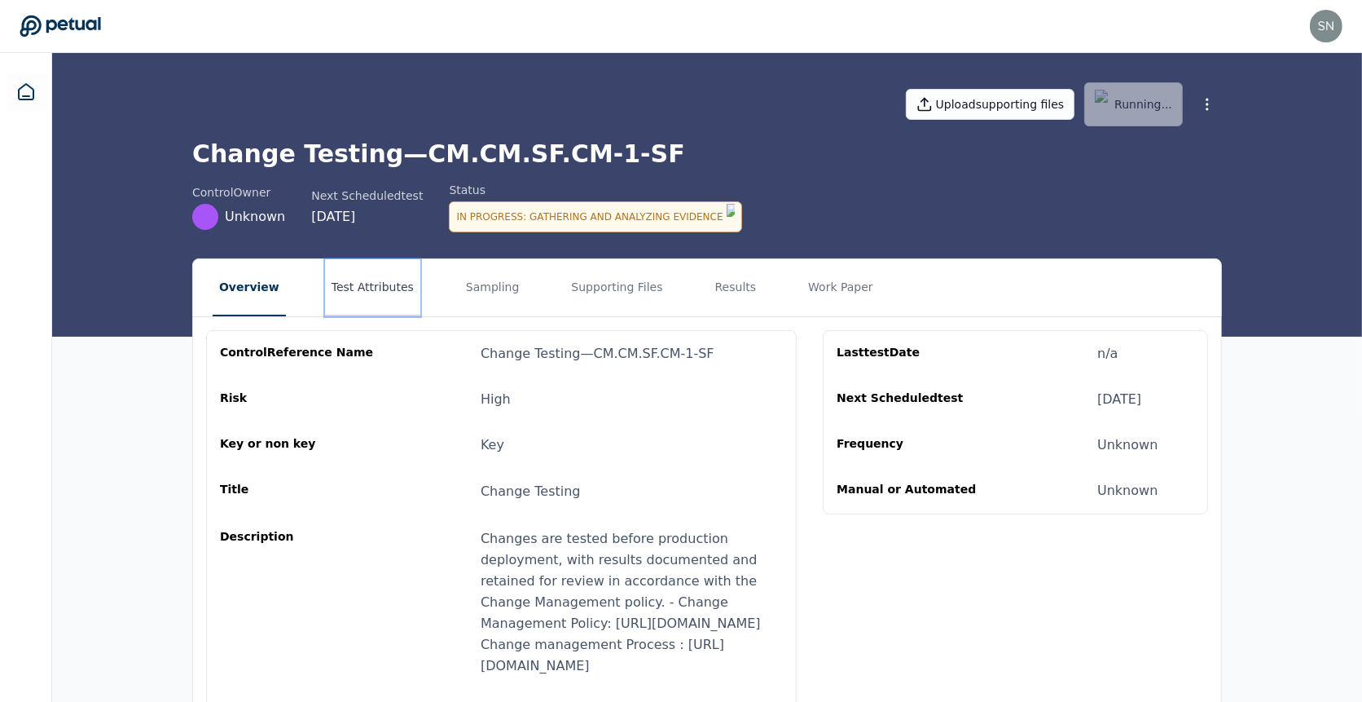
click at [380, 279] on button "Test Attributes" at bounding box center [372, 287] width 95 height 57
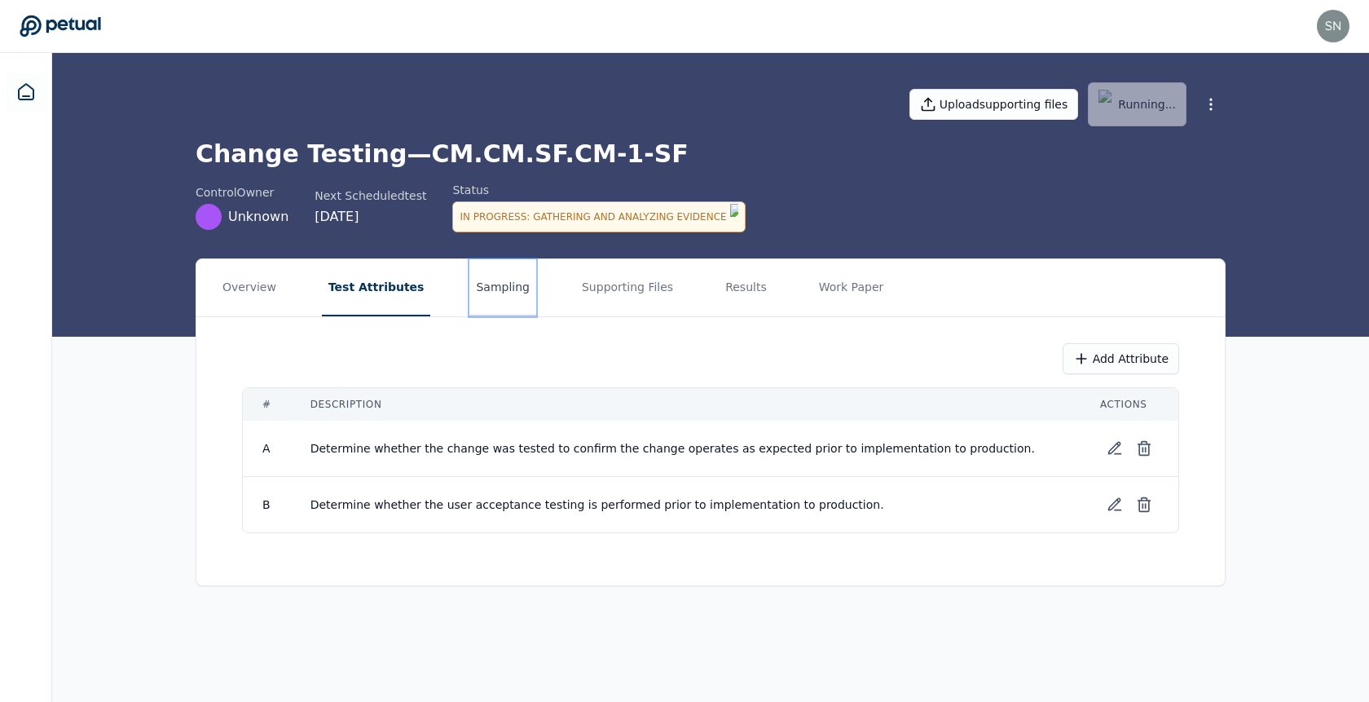
click at [508, 275] on button "Sampling" at bounding box center [502, 287] width 67 height 57
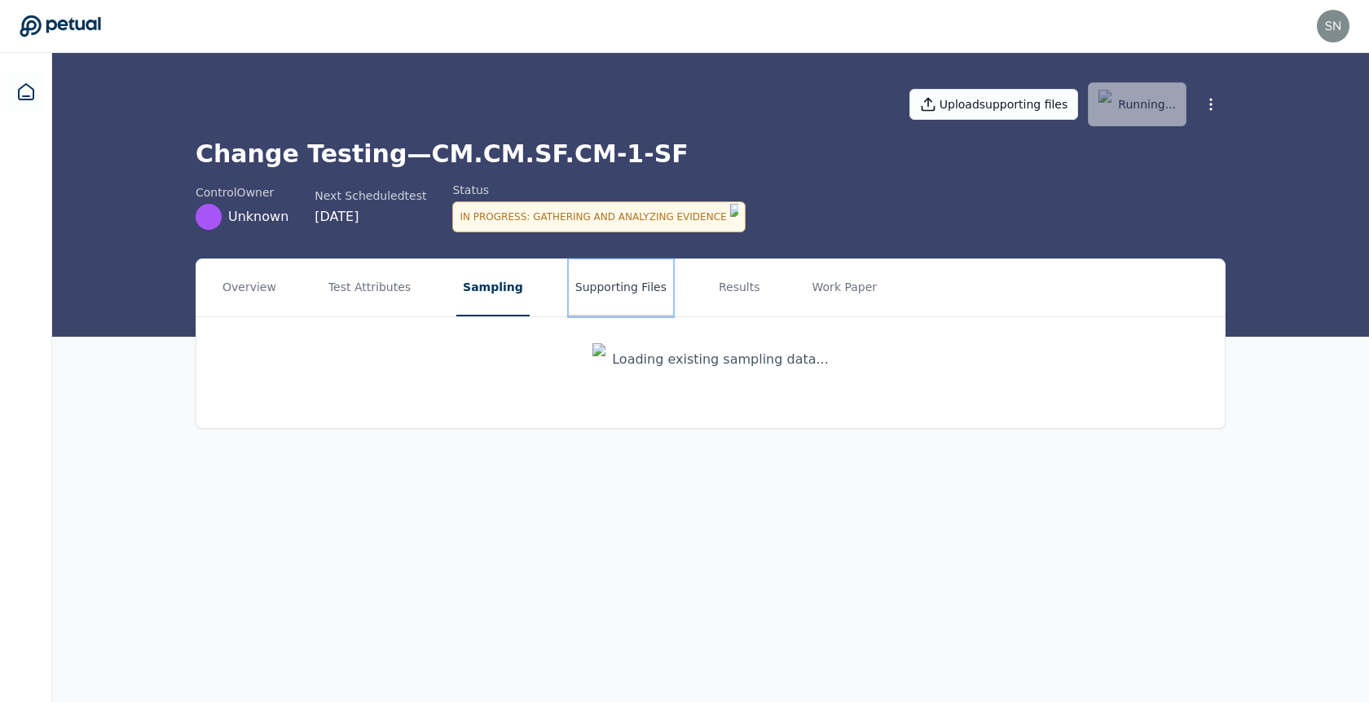
click at [590, 272] on button "Supporting Files" at bounding box center [621, 287] width 104 height 57
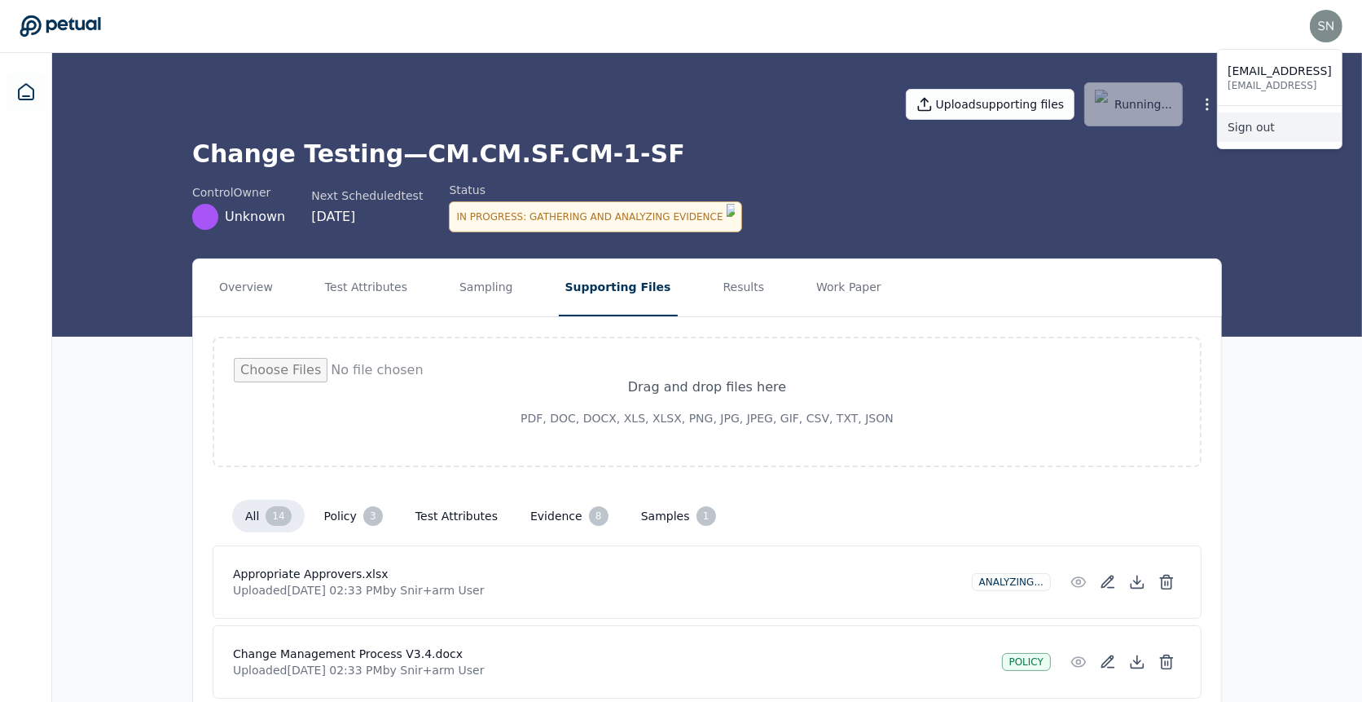
click at [1320, 122] on link "Sign out" at bounding box center [1280, 126] width 124 height 29
